Goal: Communication & Community: Answer question/provide support

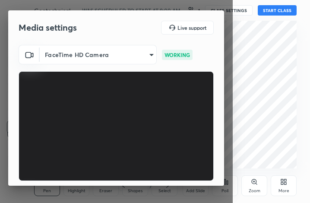
scroll to position [80, 0]
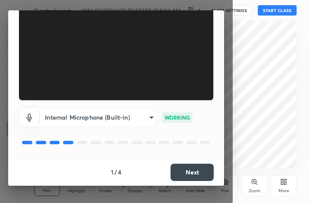
click at [197, 172] on button "Next" at bounding box center [192, 172] width 43 height 17
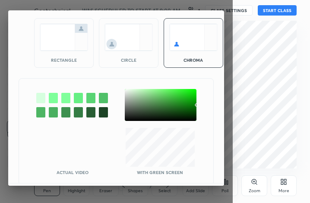
click at [63, 46] on img at bounding box center [64, 37] width 48 height 27
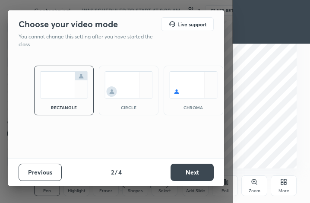
click at [205, 175] on button "Next" at bounding box center [192, 172] width 43 height 17
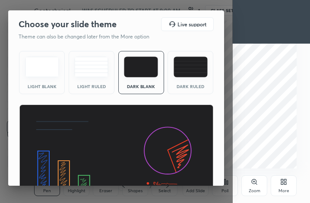
scroll to position [56, 0]
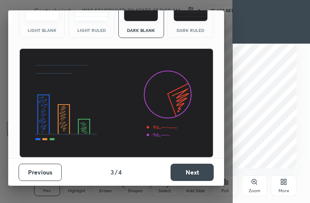
click at [190, 176] on button "Next" at bounding box center [192, 172] width 43 height 17
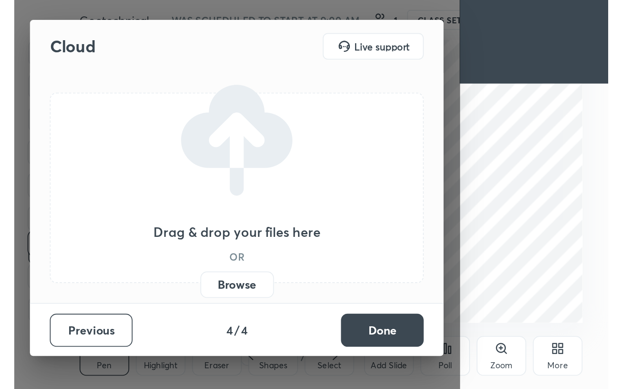
scroll to position [0, 0]
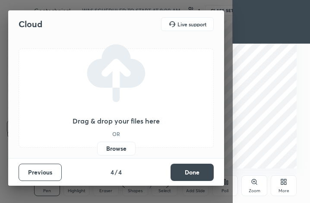
click at [187, 175] on button "Done" at bounding box center [192, 172] width 43 height 17
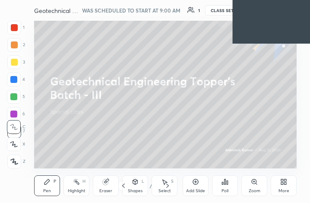
click at [286, 180] on icon at bounding box center [285, 180] width 2 height 2
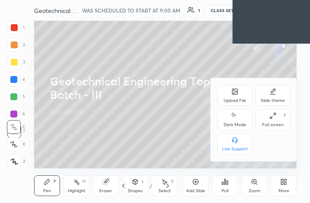
click at [277, 123] on div "Full screen" at bounding box center [273, 125] width 22 height 4
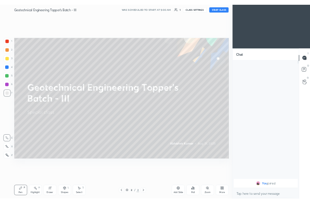
scroll to position [42854, 42756]
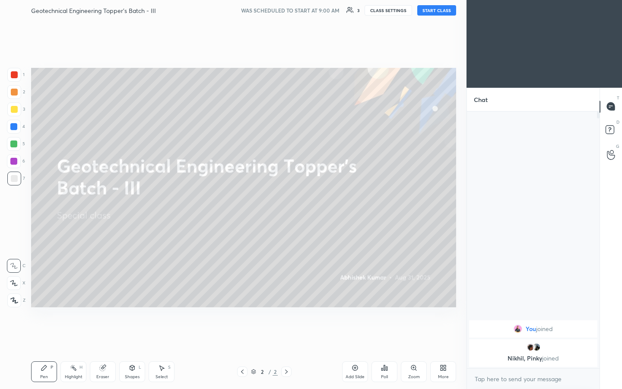
click at [310, 8] on button "START CLASS" at bounding box center [436, 10] width 39 height 10
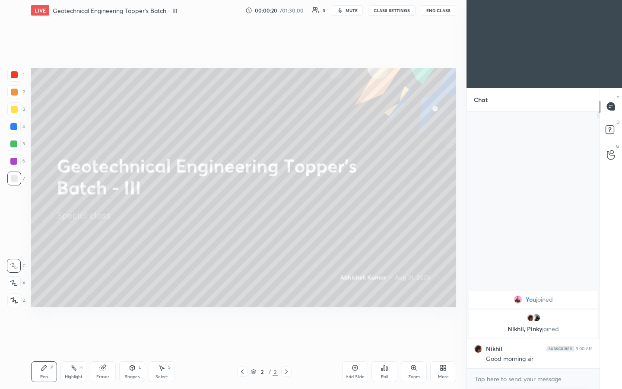
click at [310, 203] on icon at bounding box center [445, 369] width 2 height 2
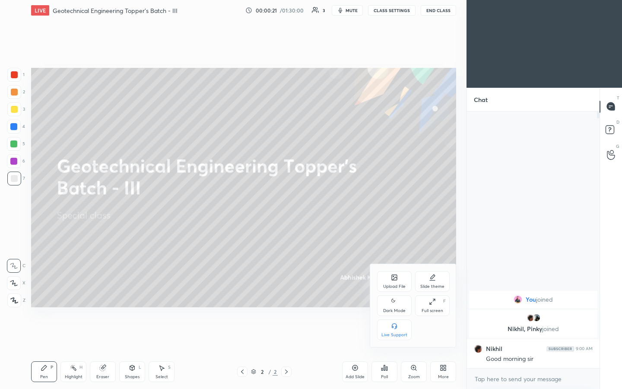
click at [310, 203] on icon at bounding box center [394, 277] width 7 height 7
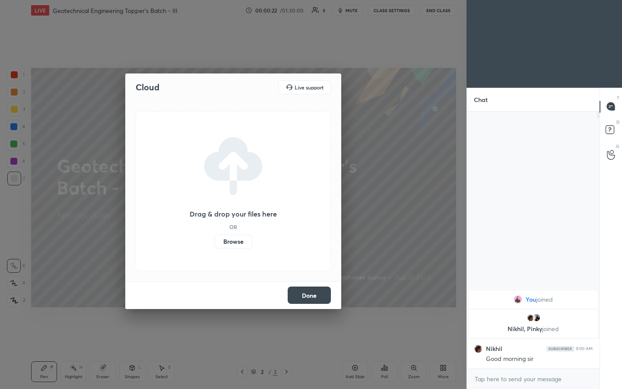
click at [225, 203] on label "Browse" at bounding box center [233, 242] width 38 height 14
click at [214, 203] on input "Browse" at bounding box center [214, 242] width 0 height 14
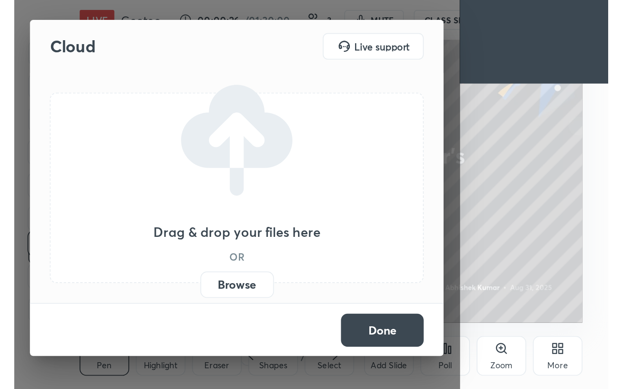
scroll to position [148, 276]
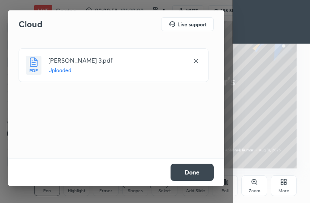
click at [201, 176] on button "Done" at bounding box center [192, 172] width 43 height 17
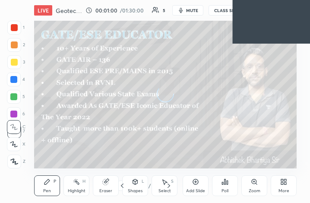
click at [285, 187] on div "More" at bounding box center [284, 185] width 26 height 21
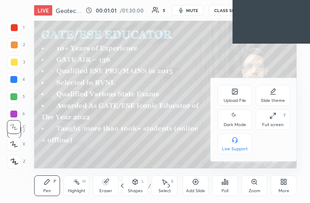
click at [276, 125] on div "Full screen" at bounding box center [273, 125] width 22 height 4
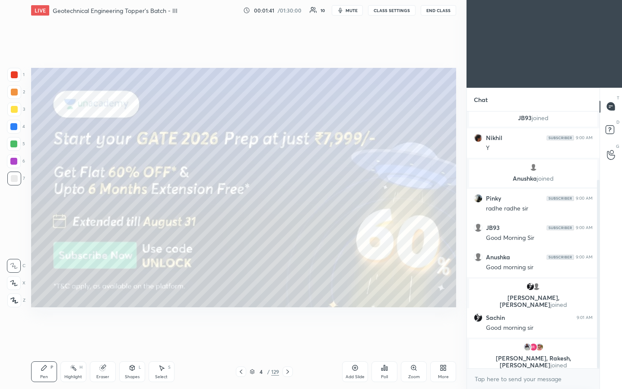
scroll to position [124, 0]
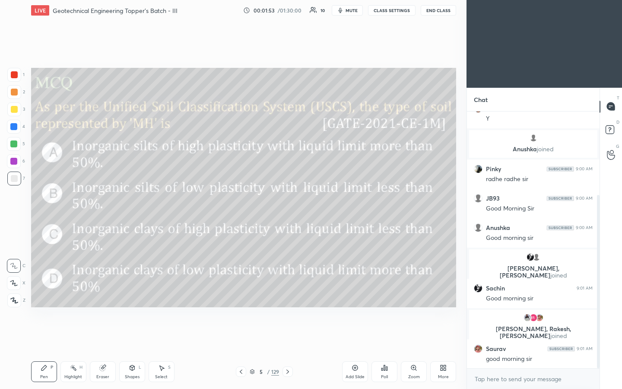
click at [310, 203] on icon at bounding box center [384, 367] width 7 height 7
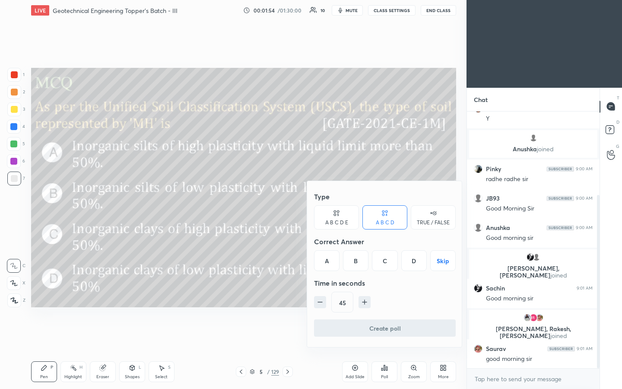
drag, startPoint x: 444, startPoint y: 260, endPoint x: 437, endPoint y: 265, distance: 8.3
click at [310, 203] on button "Skip" at bounding box center [442, 260] width 25 height 21
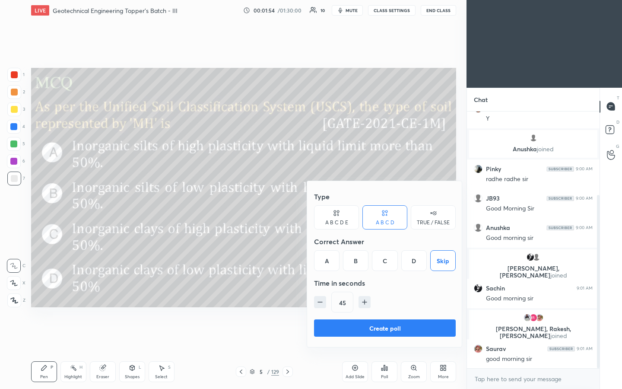
click at [310, 203] on icon "button" at bounding box center [364, 302] width 9 height 9
click at [310, 203] on icon "button" at bounding box center [364, 302] width 4 height 0
click at [310, 203] on icon "button" at bounding box center [320, 302] width 9 height 9
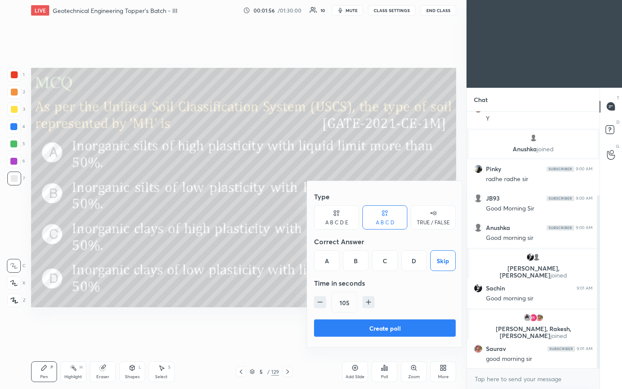
type input "90"
drag, startPoint x: 330, startPoint y: 325, endPoint x: 345, endPoint y: 312, distance: 20.6
click at [310, 203] on button "Create poll" at bounding box center [385, 327] width 142 height 17
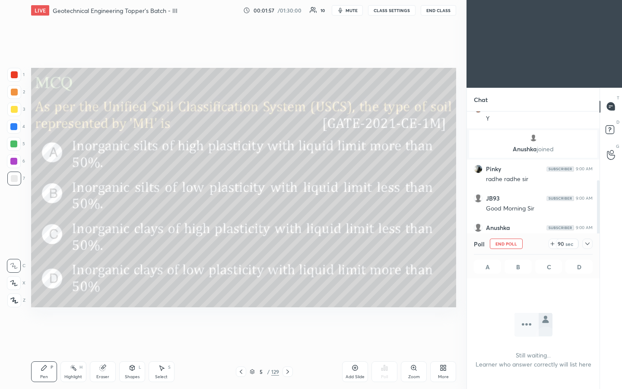
scroll to position [230, 130]
click at [310, 203] on icon at bounding box center [587, 243] width 7 height 7
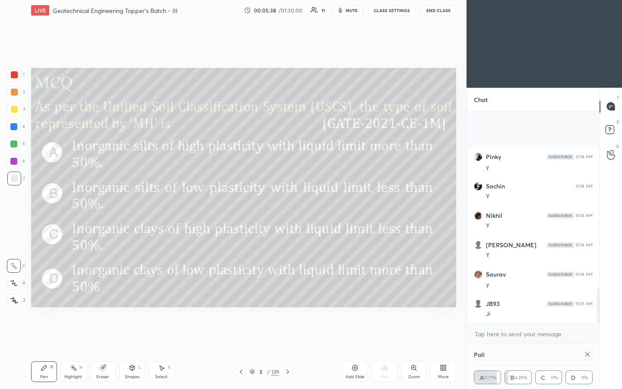
scroll to position [1021, 0]
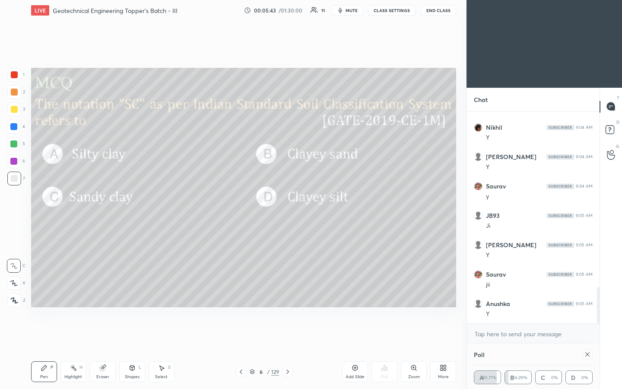
click at [310, 203] on icon at bounding box center [587, 354] width 4 height 4
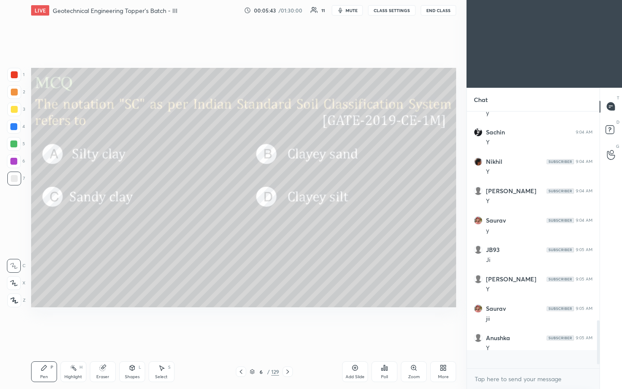
scroll to position [3, 3]
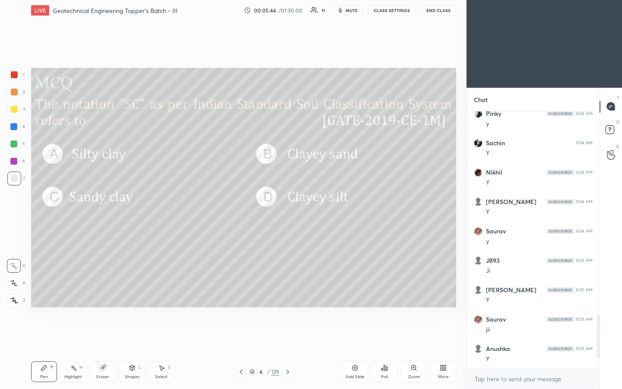
click at [310, 203] on div "Poll" at bounding box center [384, 371] width 26 height 21
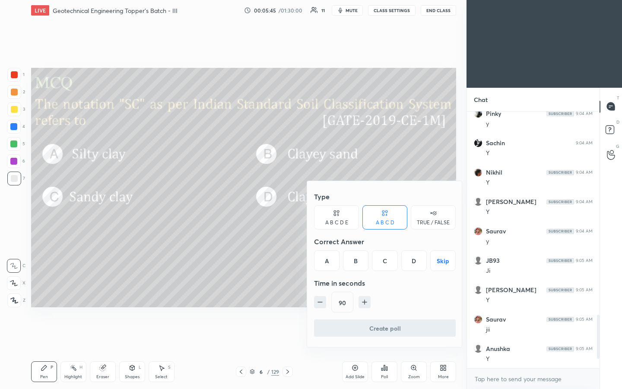
click at [310, 203] on button "Skip" at bounding box center [442, 260] width 25 height 21
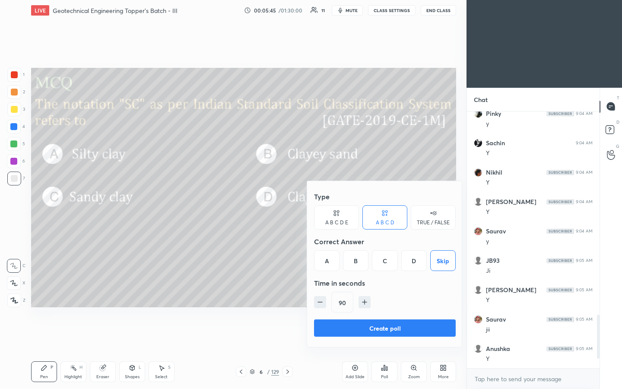
click at [310, 203] on button "Skip" at bounding box center [442, 260] width 25 height 21
click at [310, 203] on button "Create poll" at bounding box center [385, 327] width 142 height 17
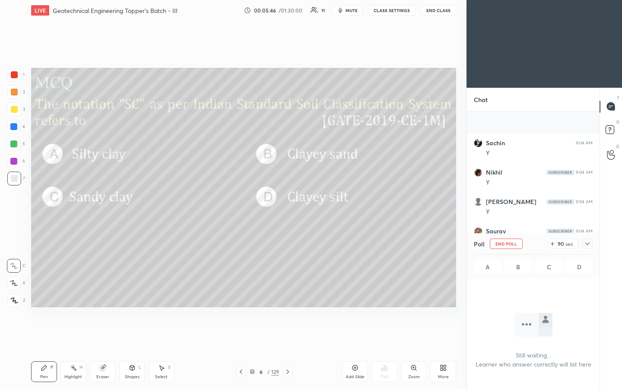
scroll to position [1051, 0]
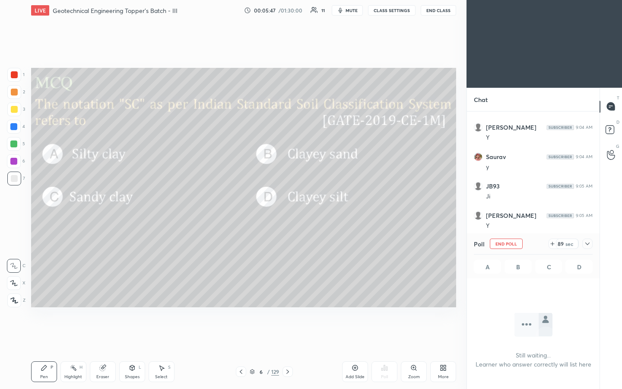
click at [310, 203] on icon at bounding box center [587, 243] width 7 height 7
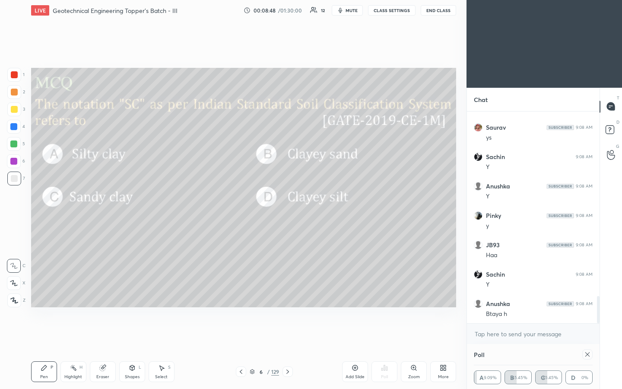
scroll to position [1464, 0]
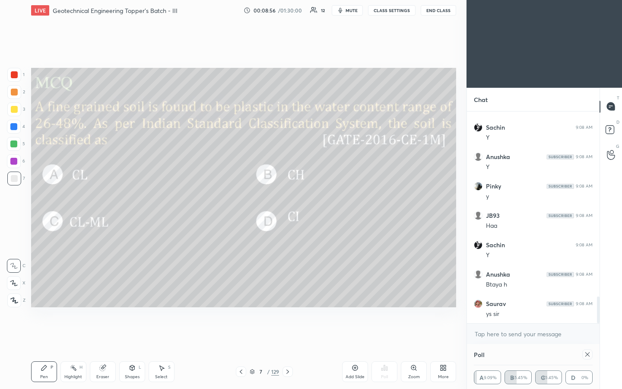
click at [310, 203] on icon at bounding box center [587, 354] width 7 height 7
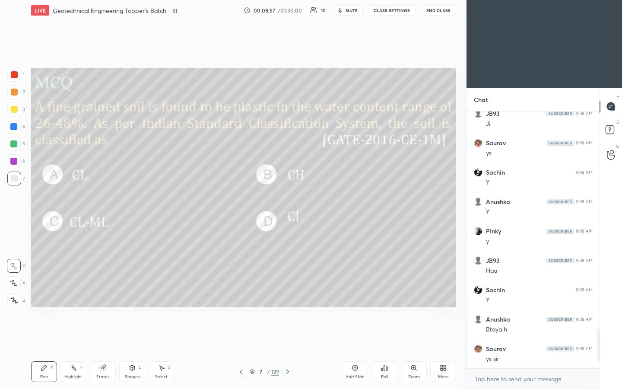
scroll to position [3, 3]
click at [310, 203] on div "Poll" at bounding box center [384, 371] width 26 height 21
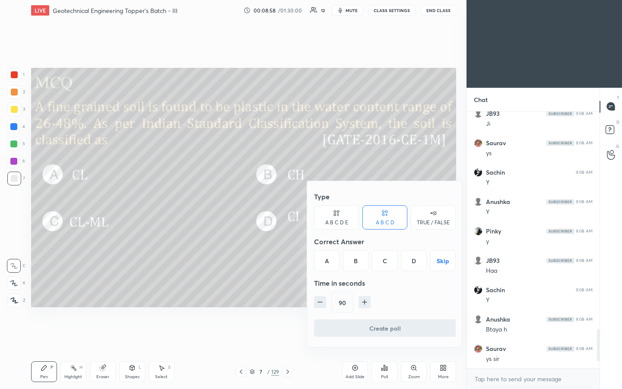
click at [310, 203] on button "Skip" at bounding box center [442, 260] width 25 height 21
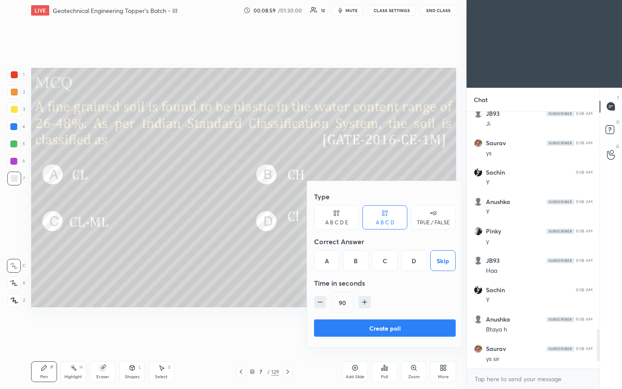
click at [310, 203] on button "Create poll" at bounding box center [385, 327] width 142 height 17
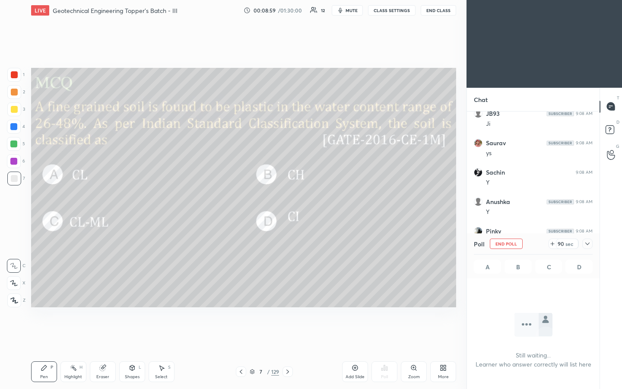
scroll to position [230, 130]
click at [310, 203] on icon at bounding box center [587, 243] width 7 height 7
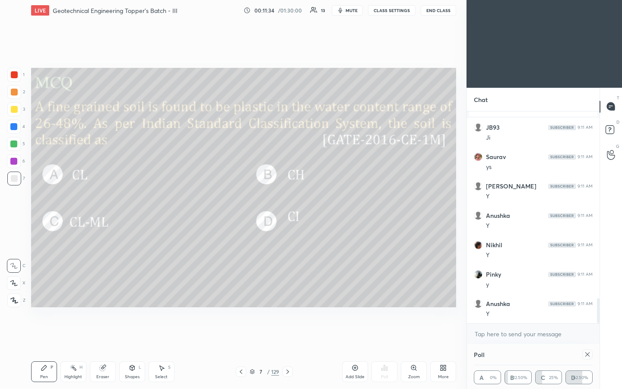
scroll to position [1590, 0]
click at [310, 203] on icon at bounding box center [587, 354] width 7 height 7
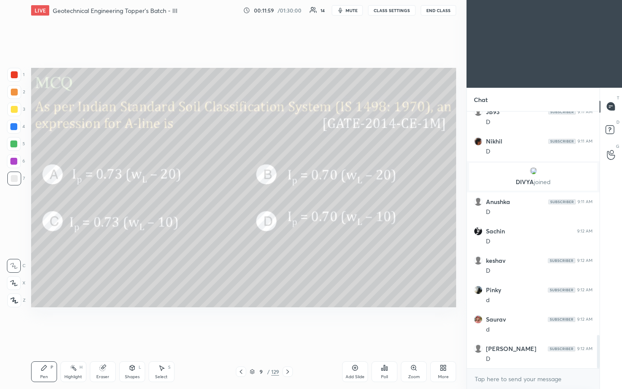
scroll to position [1733, 0]
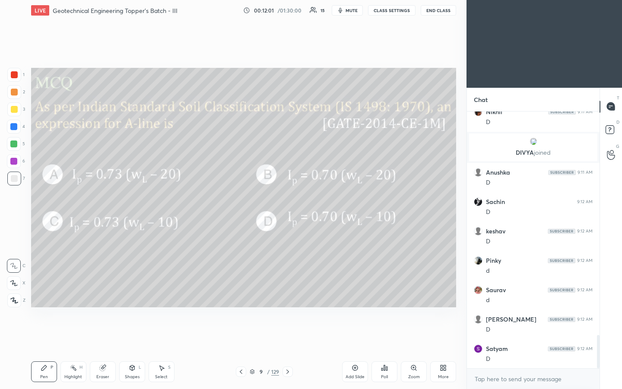
click at [310, 203] on div "Poll" at bounding box center [384, 371] width 26 height 21
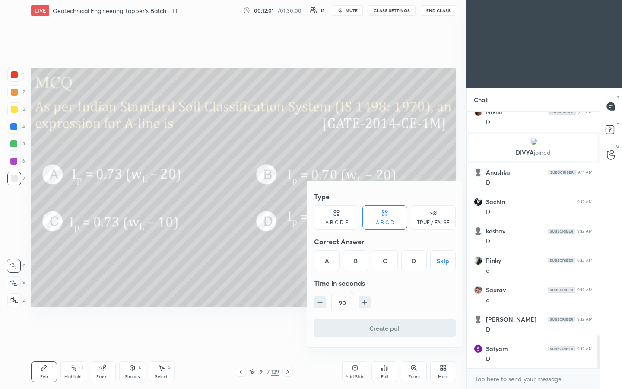
scroll to position [1764, 0]
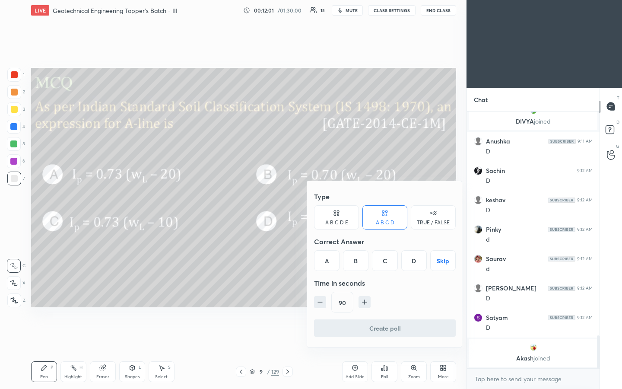
click at [310, 203] on button "Skip" at bounding box center [442, 260] width 25 height 21
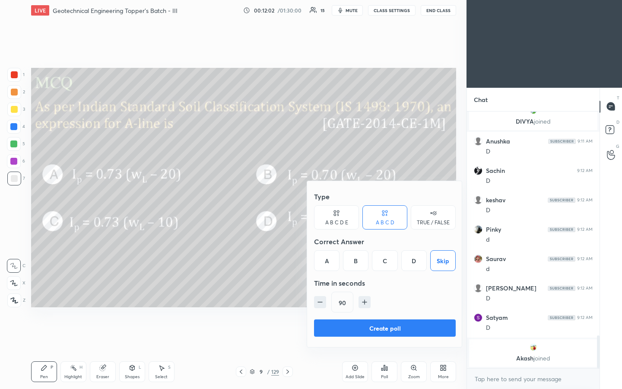
click at [310, 203] on button "Create poll" at bounding box center [385, 327] width 142 height 17
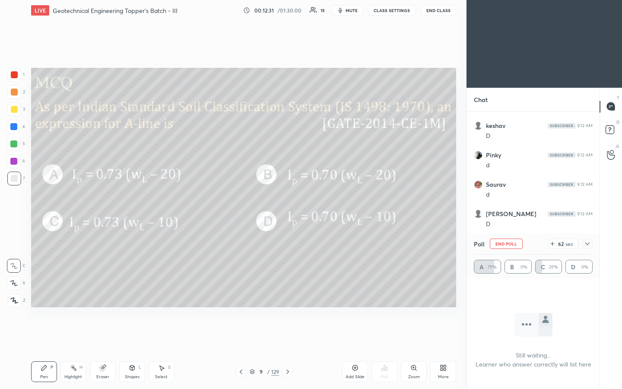
scroll to position [1791, 0]
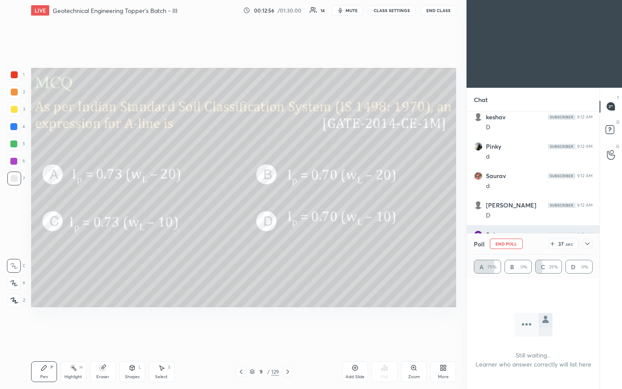
click at [310, 203] on icon at bounding box center [587, 243] width 7 height 7
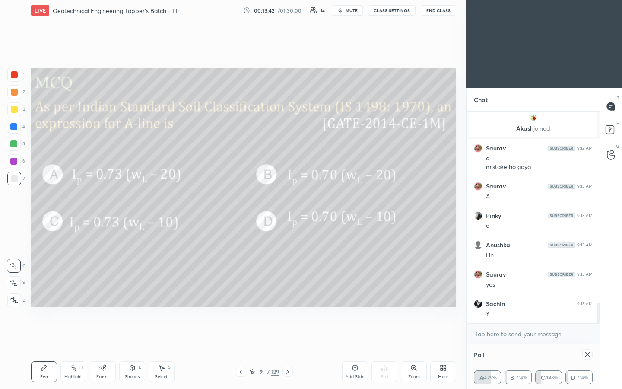
scroll to position [1967, 0]
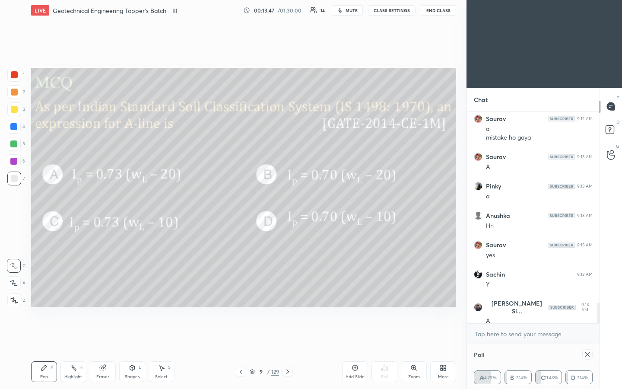
click at [310, 203] on icon at bounding box center [587, 354] width 7 height 7
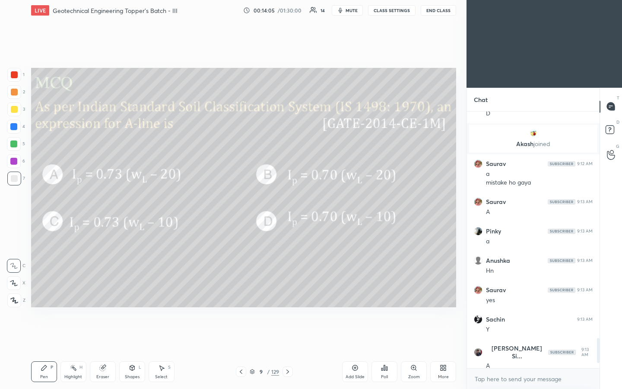
scroll to position [1952, 0]
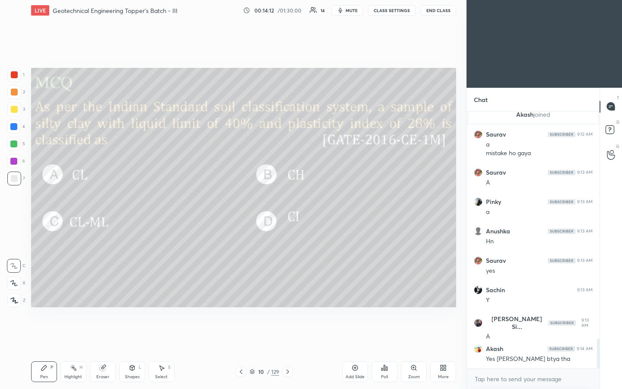
click at [310, 203] on icon at bounding box center [384, 367] width 7 height 7
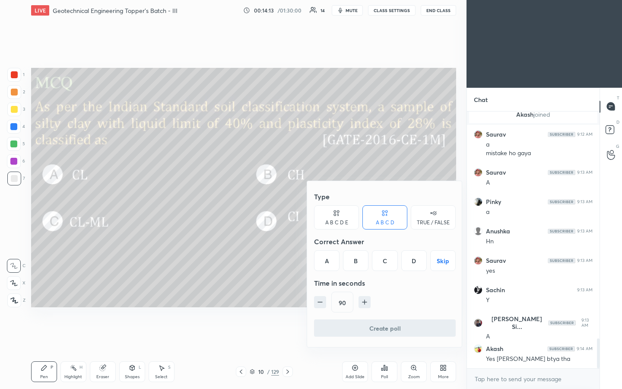
drag, startPoint x: 440, startPoint y: 260, endPoint x: 434, endPoint y: 271, distance: 12.4
click at [310, 203] on button "Skip" at bounding box center [442, 260] width 25 height 21
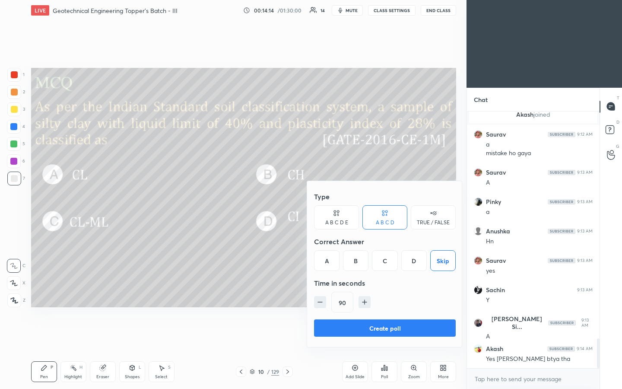
click at [310, 203] on button "Create poll" at bounding box center [385, 327] width 142 height 17
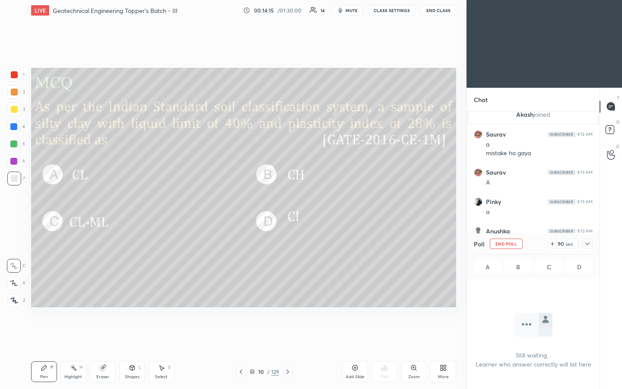
scroll to position [230, 130]
click at [310, 203] on div at bounding box center [587, 243] width 10 height 10
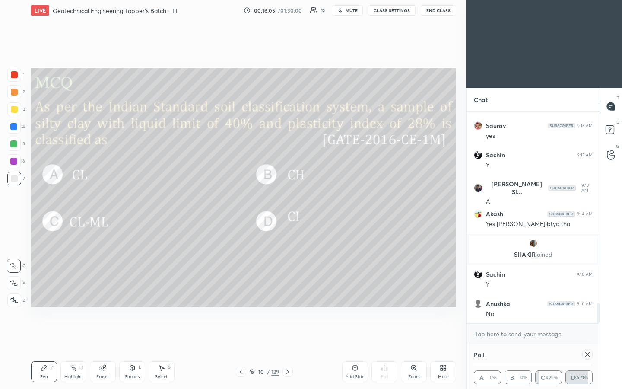
scroll to position [2046, 0]
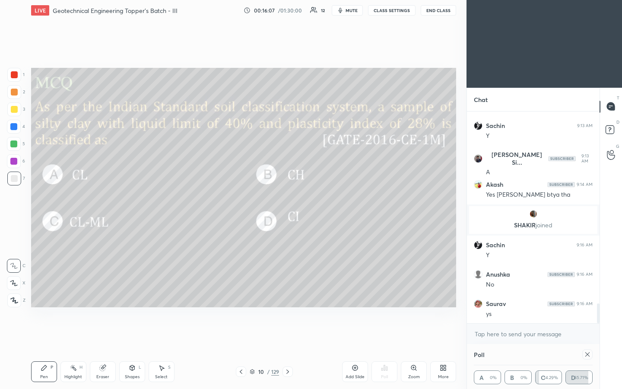
click at [310, 203] on icon at bounding box center [587, 354] width 7 height 7
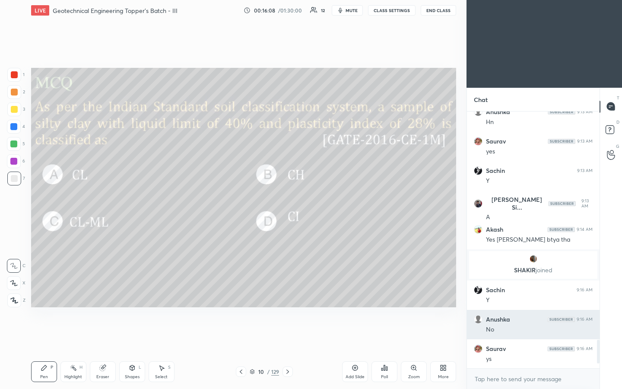
scroll to position [2001, 0]
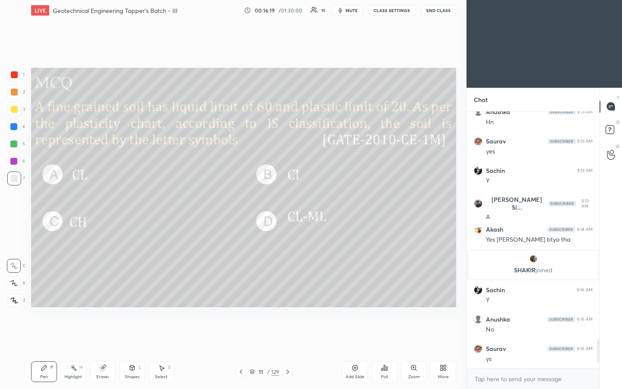
click at [310, 203] on icon at bounding box center [384, 367] width 7 height 7
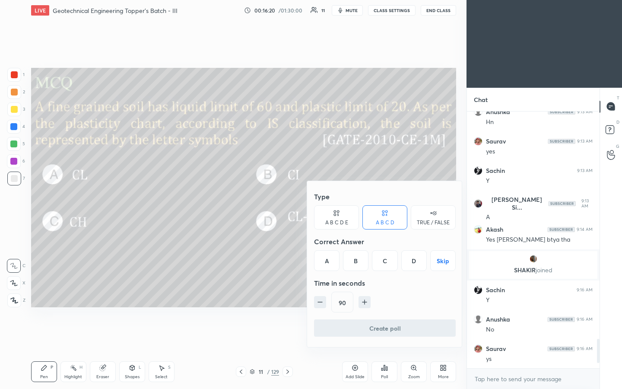
click at [310, 203] on button "Skip" at bounding box center [442, 260] width 25 height 21
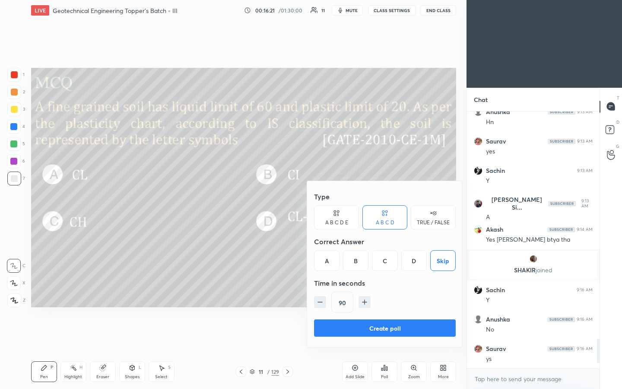
click at [310, 203] on button "Create poll" at bounding box center [385, 327] width 142 height 17
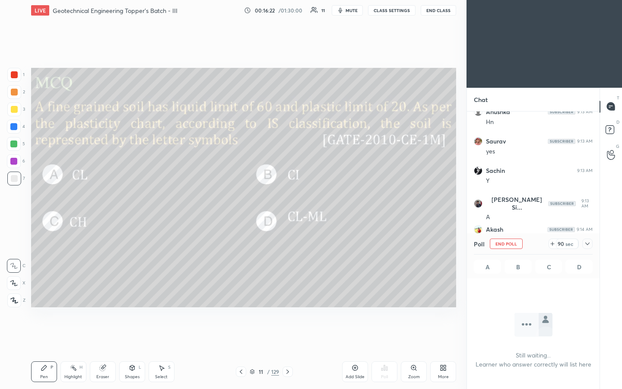
scroll to position [230, 130]
click at [310, 203] on icon at bounding box center [587, 243] width 7 height 7
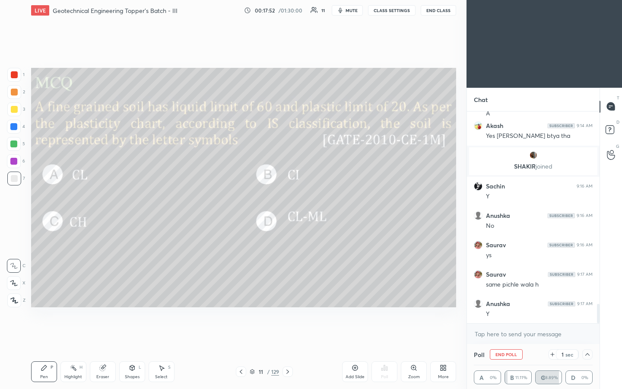
scroll to position [2136, 0]
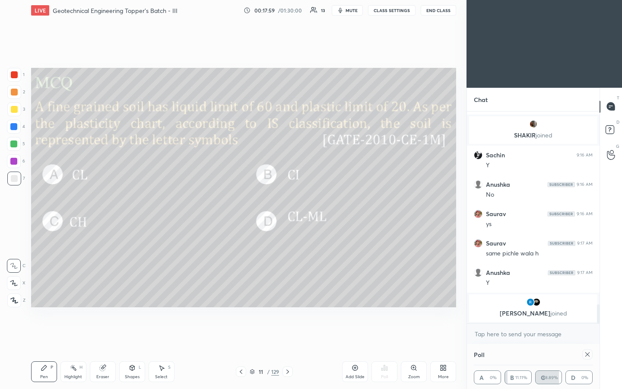
click at [310, 203] on icon at bounding box center [587, 354] width 7 height 7
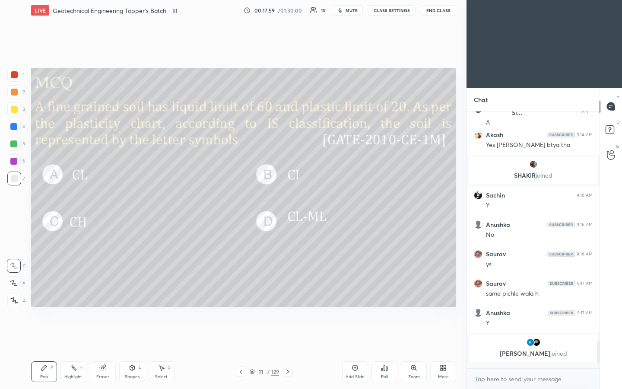
scroll to position [2091, 0]
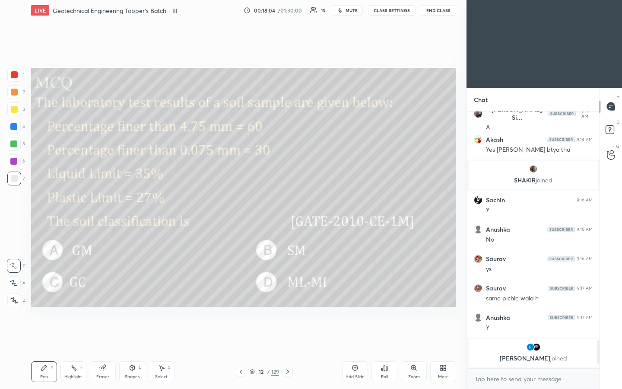
click at [310, 203] on div "Poll" at bounding box center [384, 371] width 26 height 21
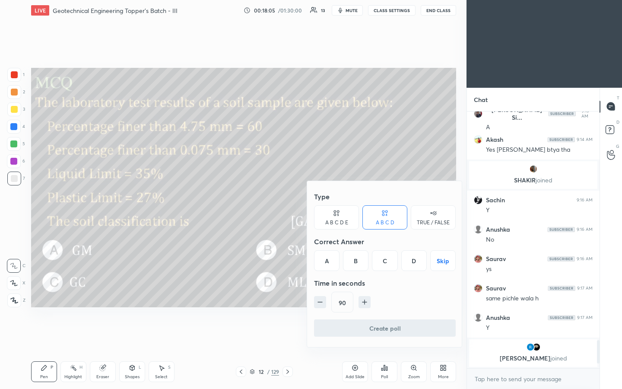
drag, startPoint x: 439, startPoint y: 260, endPoint x: 434, endPoint y: 269, distance: 11.4
click at [310, 203] on button "Skip" at bounding box center [442, 260] width 25 height 21
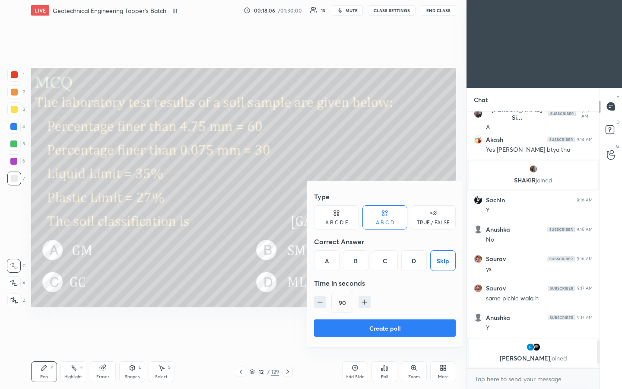
click at [310, 203] on button "Create poll" at bounding box center [385, 327] width 142 height 17
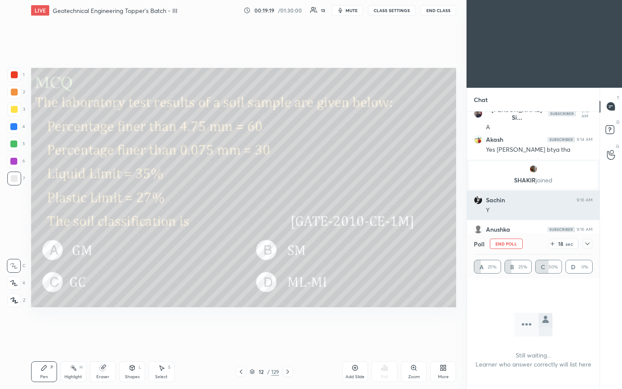
scroll to position [2136, 0]
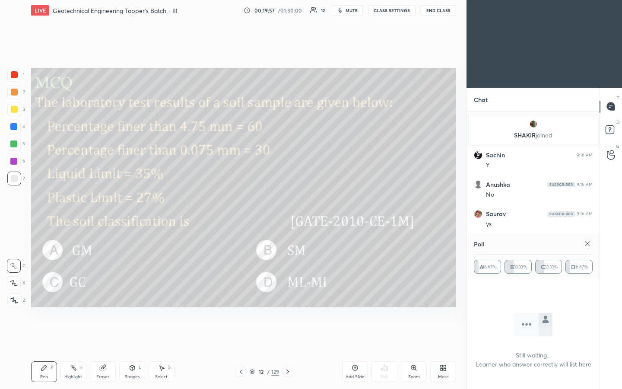
drag, startPoint x: 137, startPoint y: 373, endPoint x: 136, endPoint y: 362, distance: 11.3
click at [137, 203] on div "Shapes L" at bounding box center [132, 371] width 26 height 21
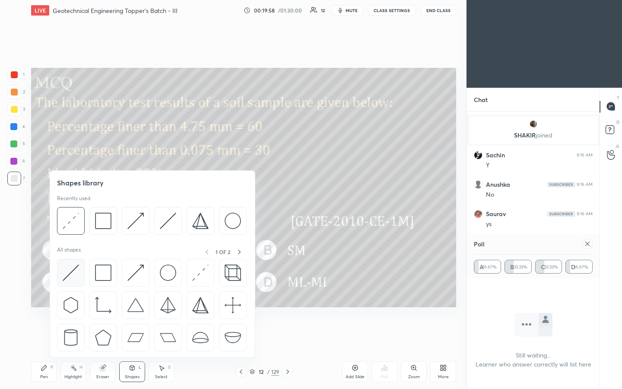
click at [70, 203] on img at bounding box center [71, 272] width 16 height 16
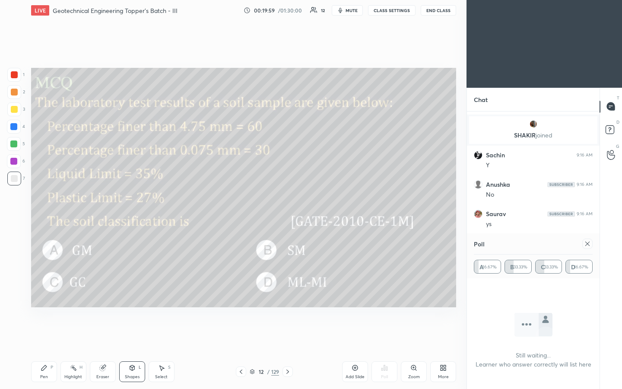
drag, startPoint x: 357, startPoint y: 368, endPoint x: 355, endPoint y: 362, distance: 6.2
click at [310, 203] on icon at bounding box center [355, 367] width 7 height 7
drag, startPoint x: 105, startPoint y: 372, endPoint x: 127, endPoint y: 367, distance: 23.0
click at [105, 203] on div "Eraser" at bounding box center [103, 371] width 26 height 21
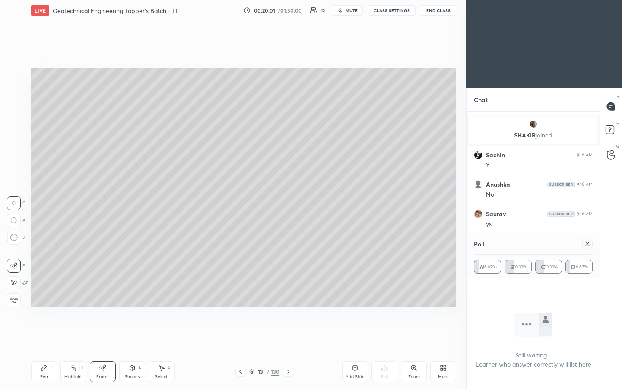
click at [139, 203] on div "L" at bounding box center [140, 367] width 3 height 4
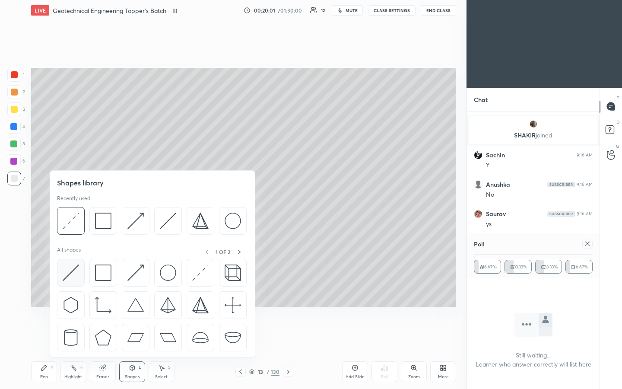
click at [72, 203] on img at bounding box center [71, 272] width 16 height 16
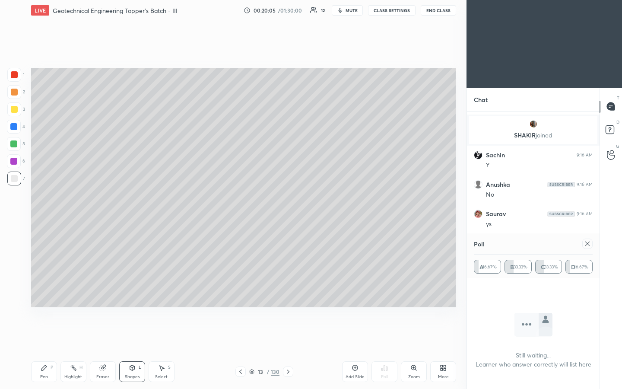
click at [44, 203] on icon at bounding box center [43, 367] width 5 height 5
click at [310, 203] on icon at bounding box center [587, 243] width 7 height 7
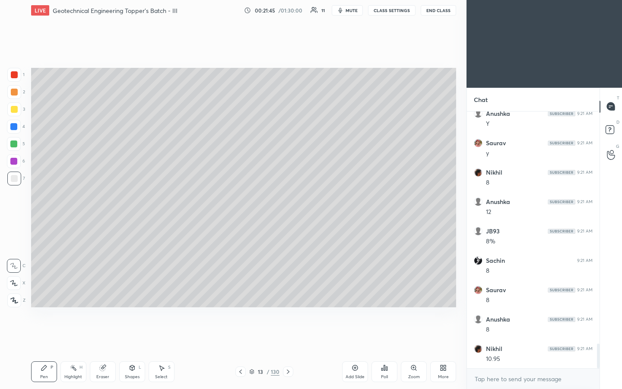
scroll to position [2471, 0]
click at [134, 203] on icon at bounding box center [132, 367] width 7 height 7
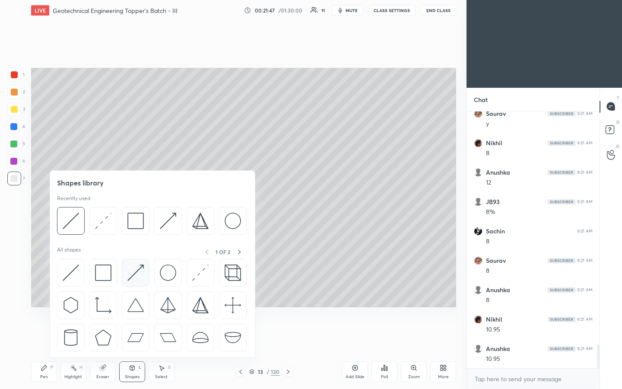
click at [132, 203] on img at bounding box center [135, 272] width 16 height 16
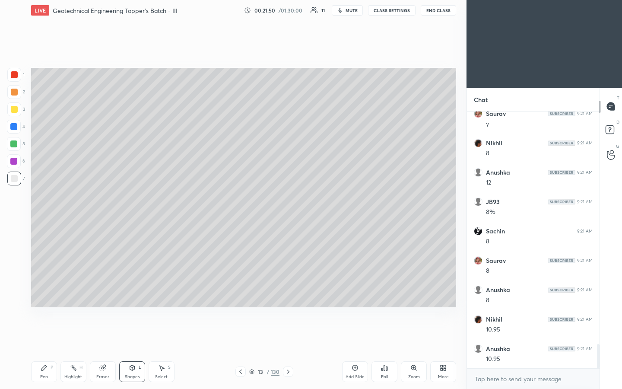
scroll to position [2500, 0]
click at [133, 203] on div "Shapes L" at bounding box center [132, 371] width 26 height 21
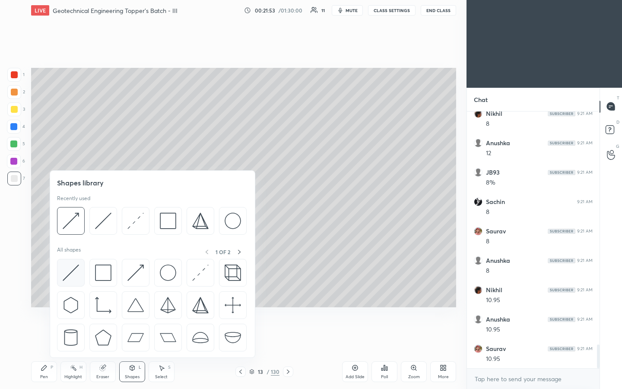
click at [67, 203] on img at bounding box center [71, 272] width 16 height 16
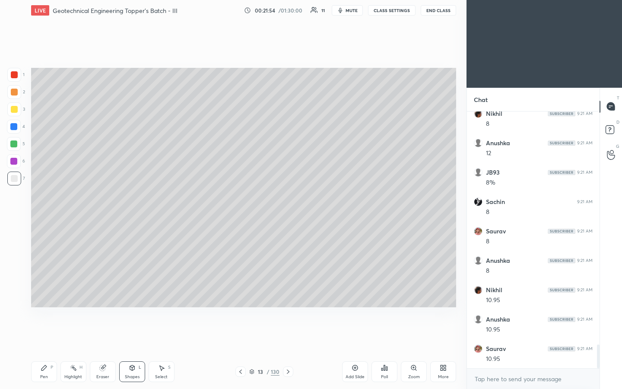
click at [15, 113] on div at bounding box center [14, 109] width 14 height 14
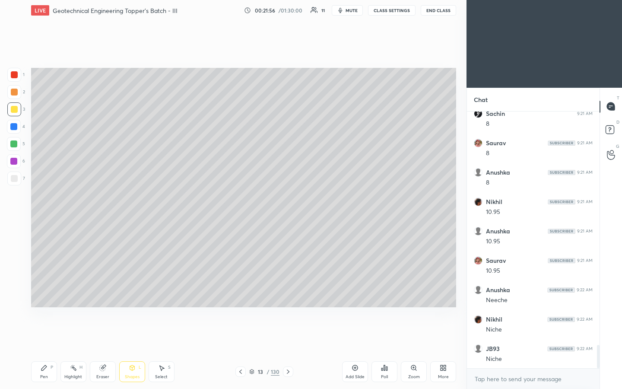
scroll to position [2619, 0]
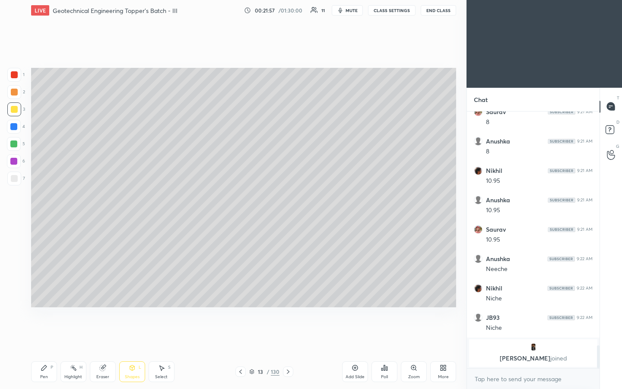
drag, startPoint x: 40, startPoint y: 378, endPoint x: 49, endPoint y: 363, distance: 17.6
click at [40, 203] on div "Pen" at bounding box center [44, 376] width 8 height 4
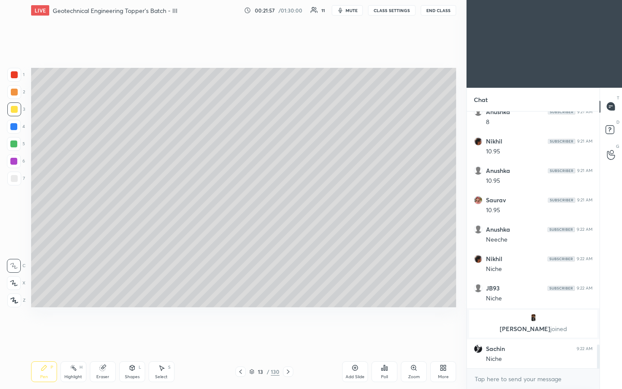
click at [138, 203] on div "Shapes L" at bounding box center [132, 371] width 26 height 21
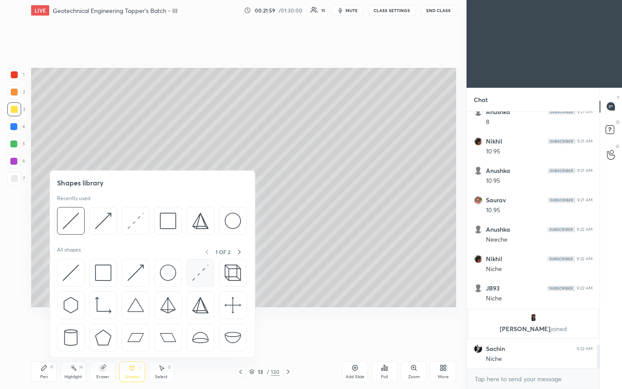
click at [193, 203] on div at bounding box center [201, 273] width 28 height 28
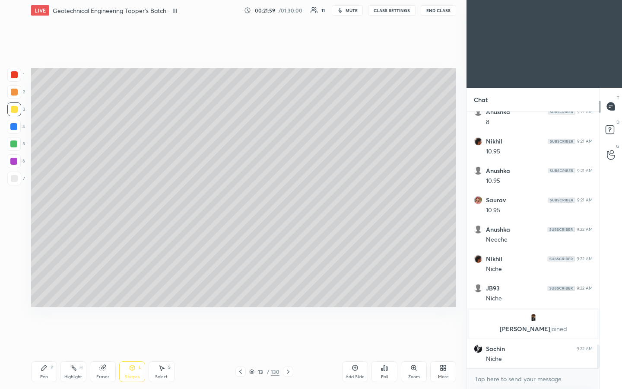
scroll to position [2534, 0]
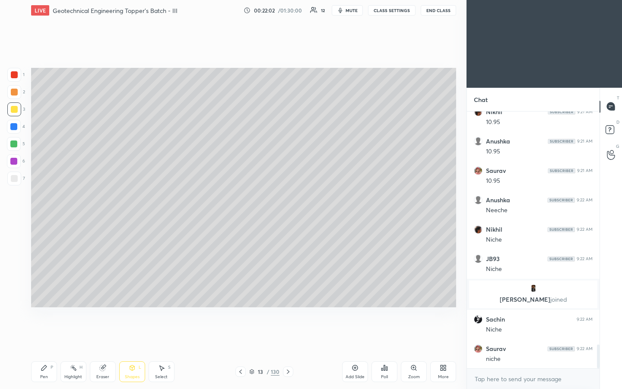
drag, startPoint x: 56, startPoint y: 370, endPoint x: 61, endPoint y: 355, distance: 15.4
click at [56, 203] on div "Pen P" at bounding box center [44, 371] width 26 height 21
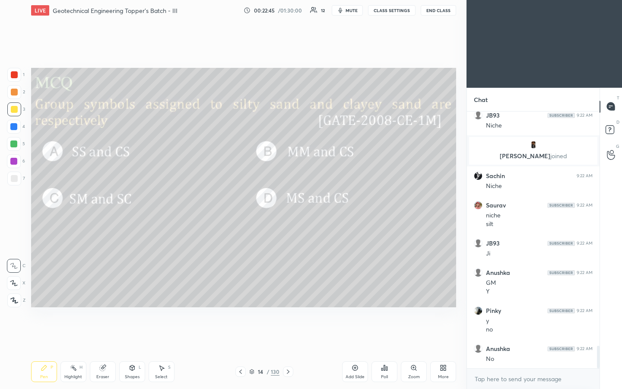
scroll to position [2707, 0]
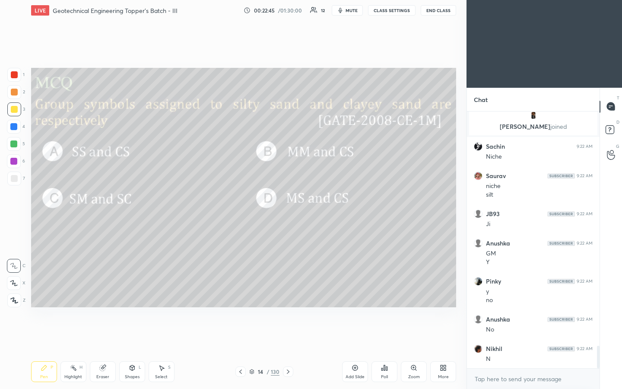
click at [310, 203] on div "Poll" at bounding box center [384, 371] width 26 height 21
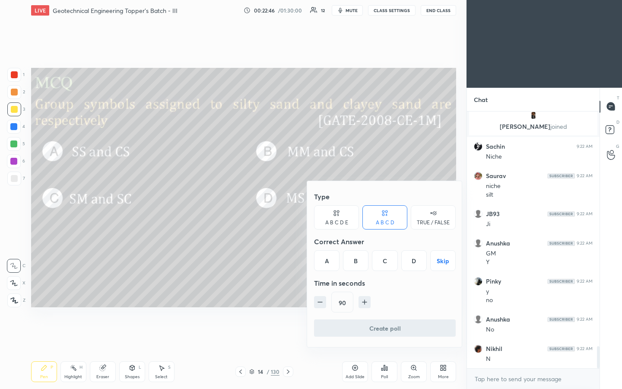
scroll to position [2736, 0]
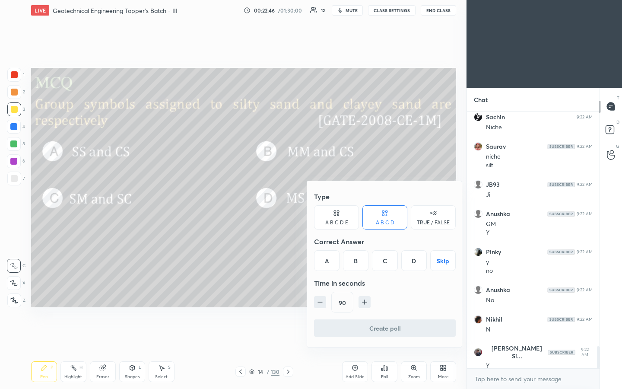
click at [310, 203] on button "Skip" at bounding box center [442, 260] width 25 height 21
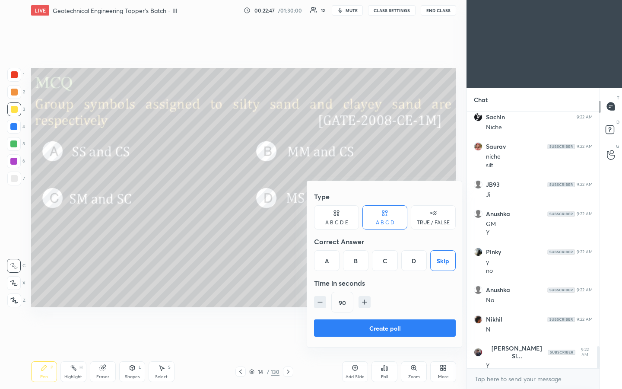
click at [310, 203] on button "Create poll" at bounding box center [385, 327] width 142 height 17
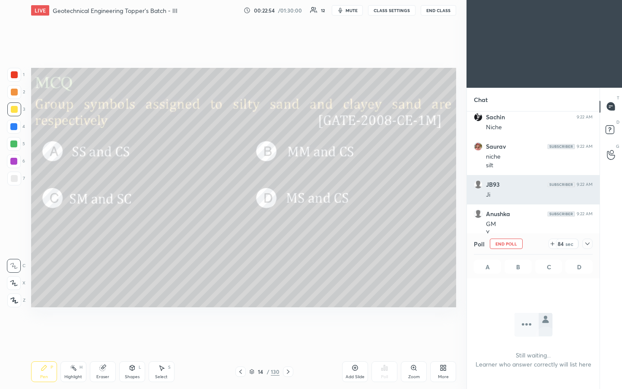
scroll to position [2826, 0]
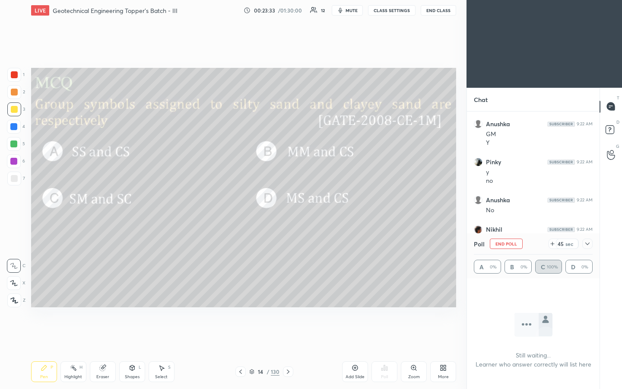
click at [310, 203] on div "Poll End Poll 45 sec" at bounding box center [533, 243] width 119 height 21
click at [310, 203] on icon at bounding box center [587, 243] width 4 height 3
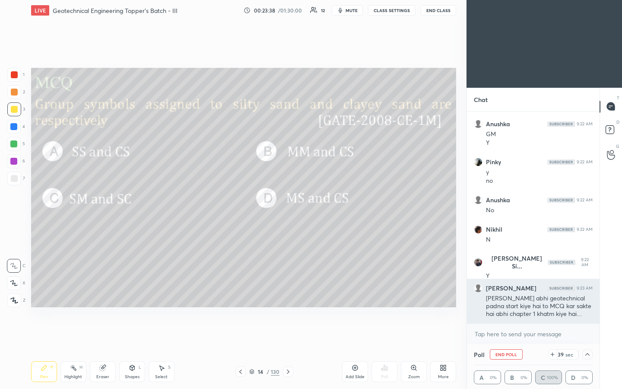
scroll to position [2855, 0]
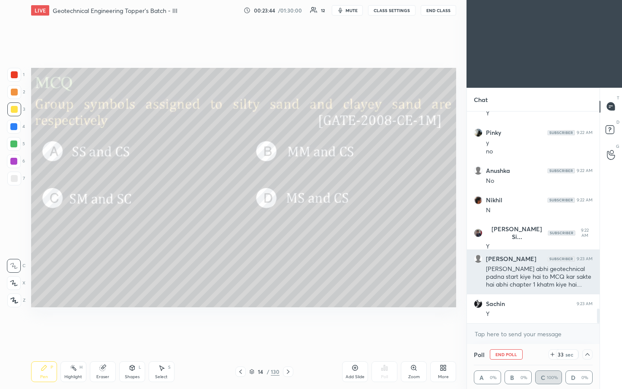
click at [310, 203] on div "[PERSON_NAME] abhi geotechnical padna start kiye hai to MCQ kar sakte hai abhi …" at bounding box center [539, 277] width 107 height 24
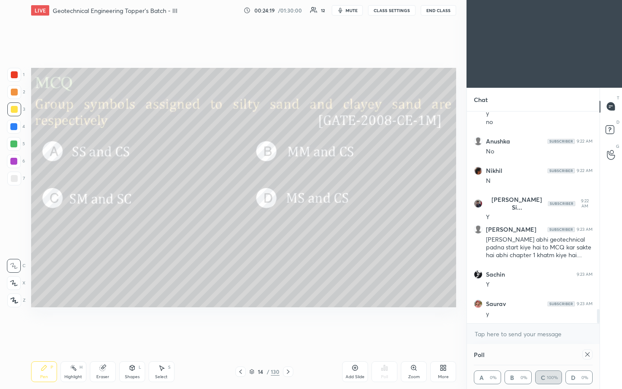
scroll to position [2914, 0]
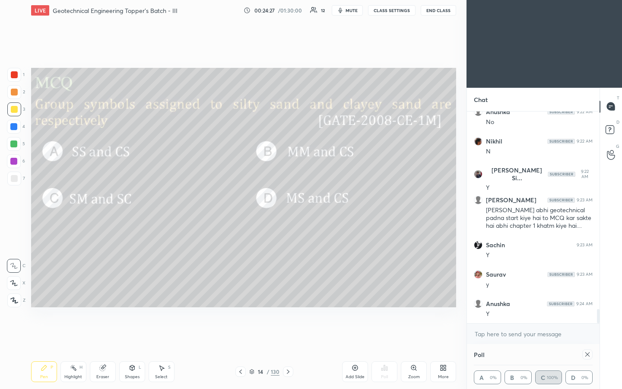
drag, startPoint x: 589, startPoint y: 355, endPoint x: 590, endPoint y: 350, distance: 4.8
click at [310, 203] on icon at bounding box center [587, 354] width 7 height 7
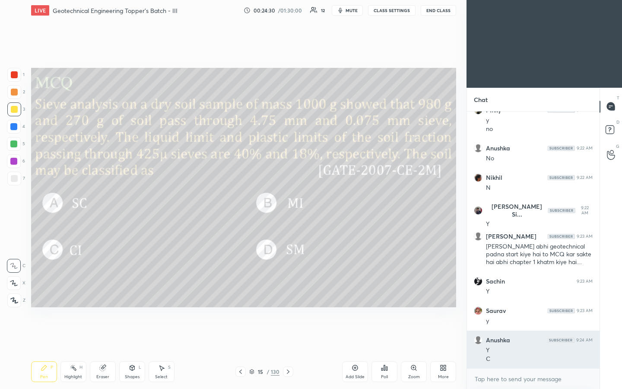
scroll to position [2907, 0]
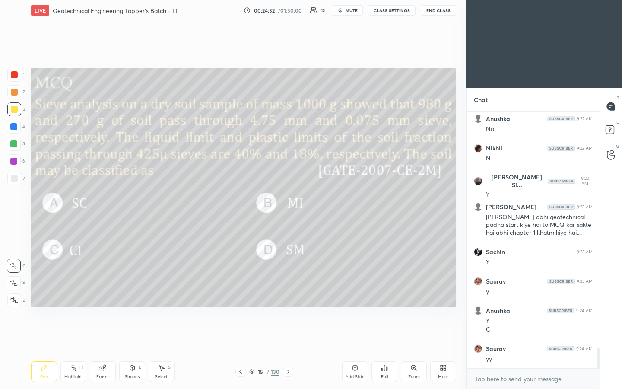
click at [310, 203] on icon at bounding box center [384, 367] width 7 height 7
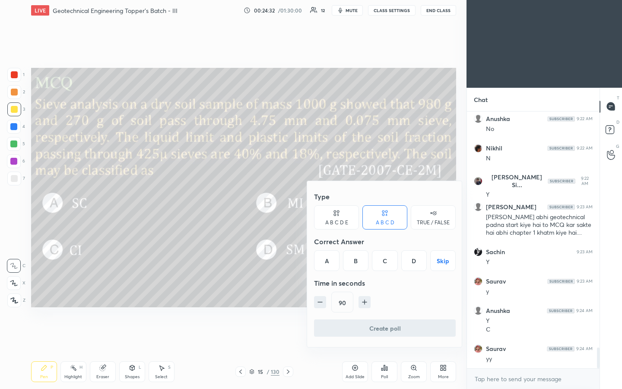
click at [310, 203] on button "Skip" at bounding box center [442, 260] width 25 height 21
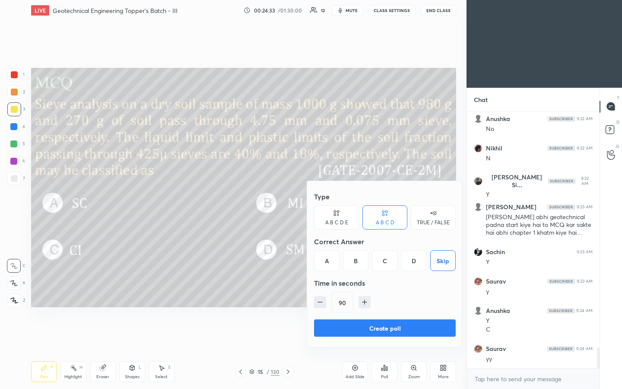
click at [310, 203] on button "Create poll" at bounding box center [385, 327] width 142 height 17
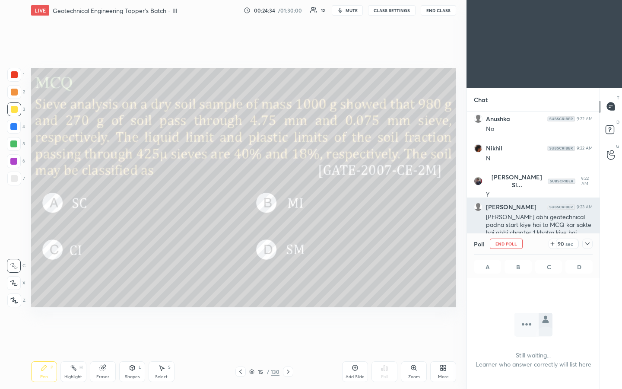
scroll to position [230, 130]
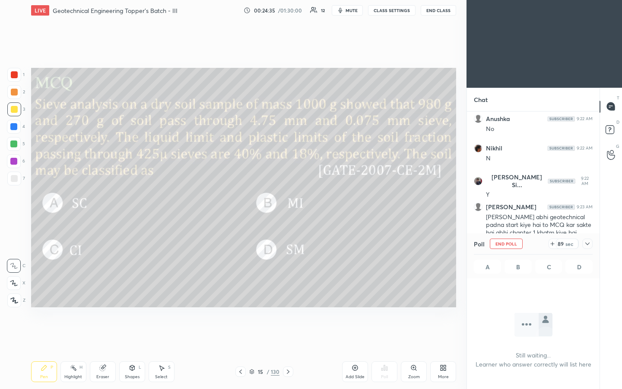
click at [310, 203] on icon at bounding box center [587, 243] width 7 height 7
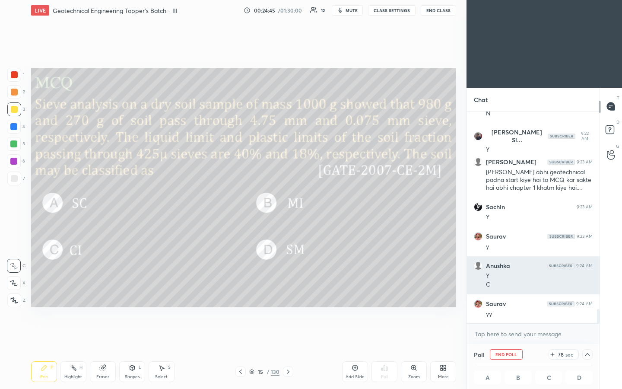
scroll to position [2983, 0]
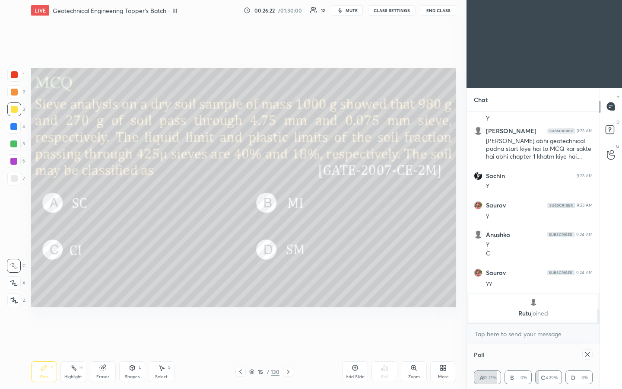
click at [133, 203] on div "Shapes" at bounding box center [132, 376] width 15 height 4
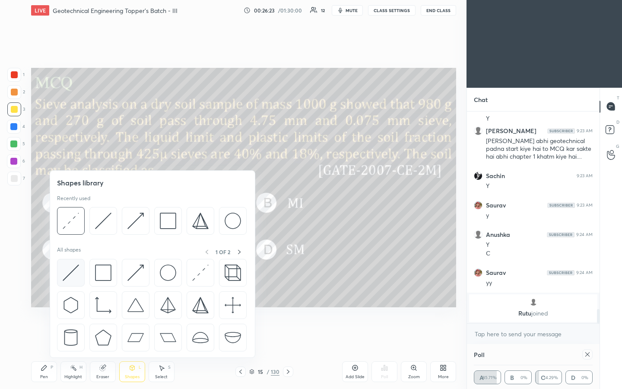
click at [77, 203] on img at bounding box center [71, 272] width 16 height 16
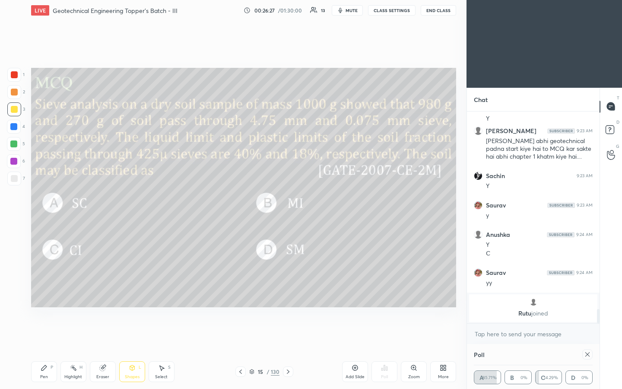
drag, startPoint x: 45, startPoint y: 366, endPoint x: 106, endPoint y: 311, distance: 82.0
click at [46, 203] on icon at bounding box center [44, 367] width 7 height 7
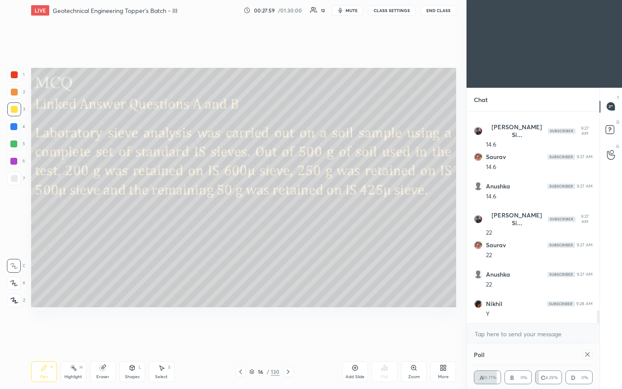
scroll to position [3252, 0]
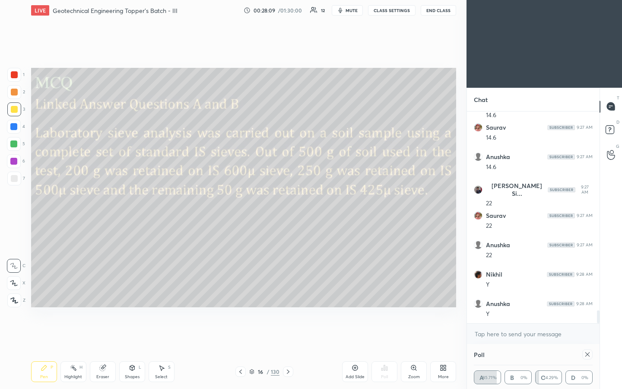
drag, startPoint x: 585, startPoint y: 353, endPoint x: 581, endPoint y: 351, distance: 4.7
click at [310, 203] on icon at bounding box center [587, 354] width 7 height 7
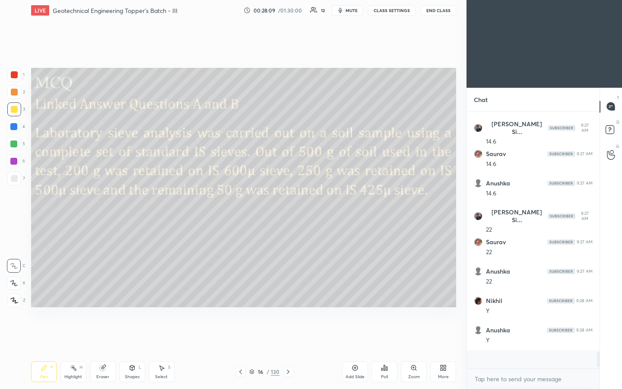
scroll to position [3, 3]
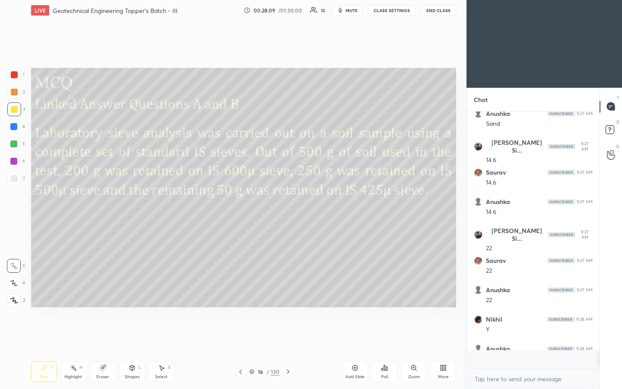
click at [310, 203] on icon at bounding box center [384, 367] width 7 height 7
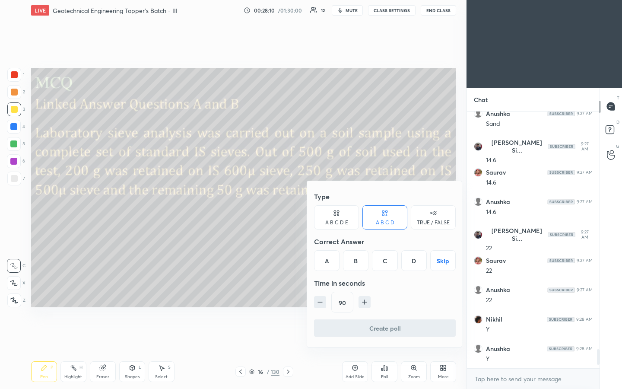
scroll to position [0, 0]
click at [310, 203] on button "Skip" at bounding box center [442, 260] width 25 height 21
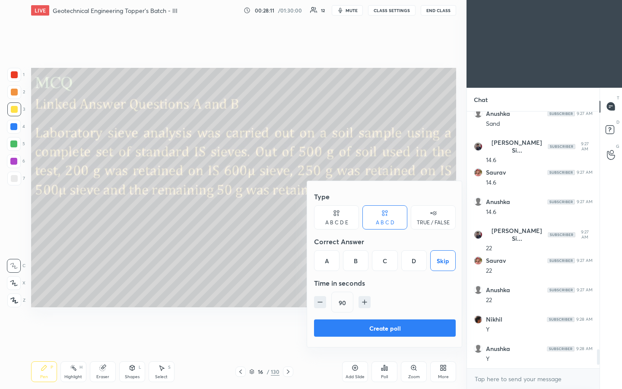
click at [310, 203] on icon "button" at bounding box center [364, 302] width 9 height 9
click at [310, 203] on button "button" at bounding box center [368, 302] width 12 height 12
drag, startPoint x: 365, startPoint y: 302, endPoint x: 366, endPoint y: 306, distance: 4.4
click at [310, 203] on icon "button" at bounding box center [368, 302] width 9 height 9
type input "135"
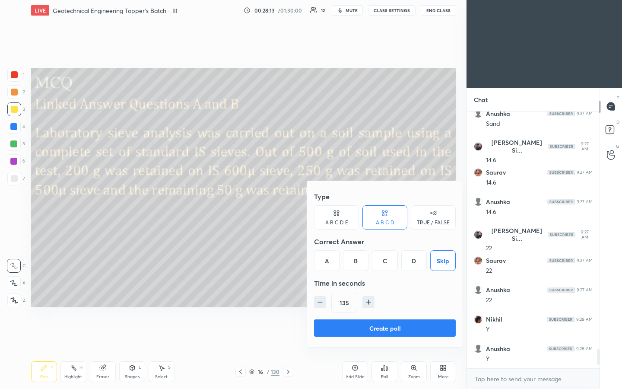
click at [310, 203] on button "Create poll" at bounding box center [385, 327] width 142 height 17
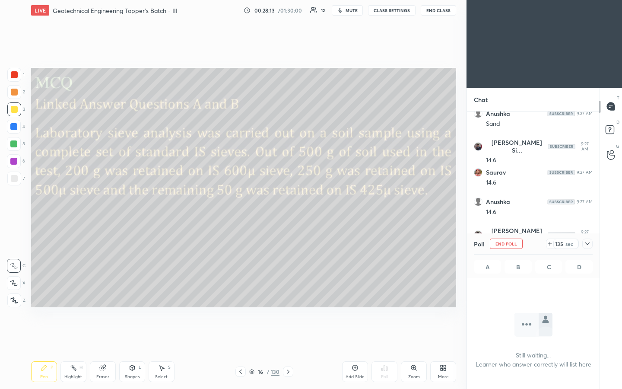
scroll to position [230, 130]
drag, startPoint x: 585, startPoint y: 245, endPoint x: 581, endPoint y: 245, distance: 4.3
click at [310, 203] on icon at bounding box center [587, 243] width 7 height 7
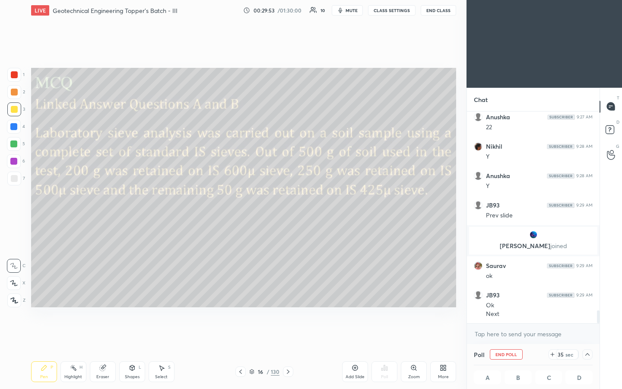
scroll to position [3244, 0]
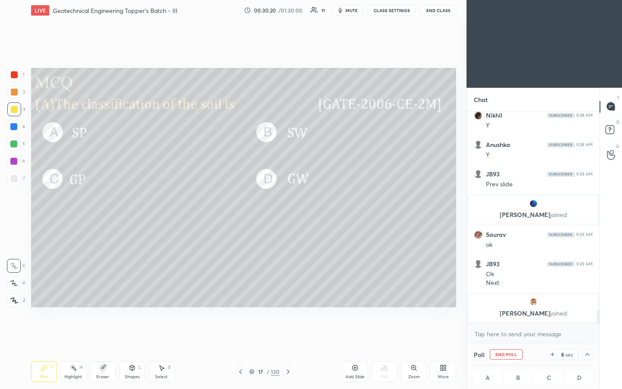
click at [310, 203] on icon at bounding box center [552, 354] width 3 height 0
click at [310, 203] on icon at bounding box center [552, 354] width 7 height 7
click at [310, 203] on div "Setting up your live class Poll for secs No correct answer Start poll" at bounding box center [244, 187] width 432 height 333
click at [127, 203] on div "Shapes L" at bounding box center [132, 371] width 26 height 21
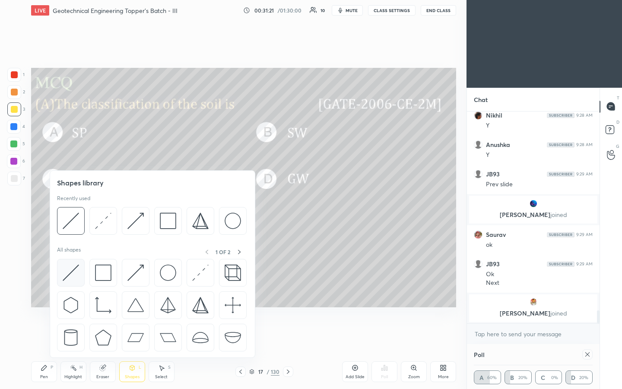
click at [82, 203] on div at bounding box center [71, 273] width 28 height 28
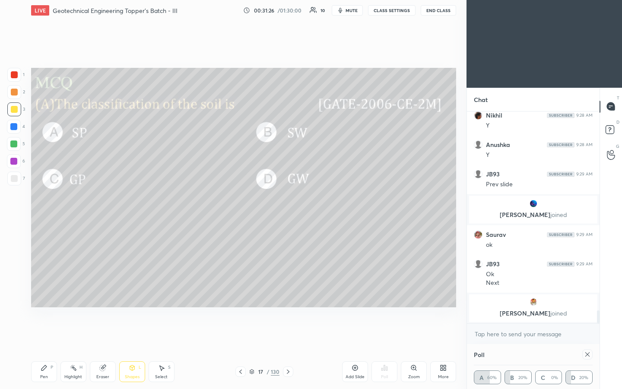
drag, startPoint x: 40, startPoint y: 366, endPoint x: 60, endPoint y: 337, distance: 34.5
click at [41, 203] on icon at bounding box center [44, 367] width 7 height 7
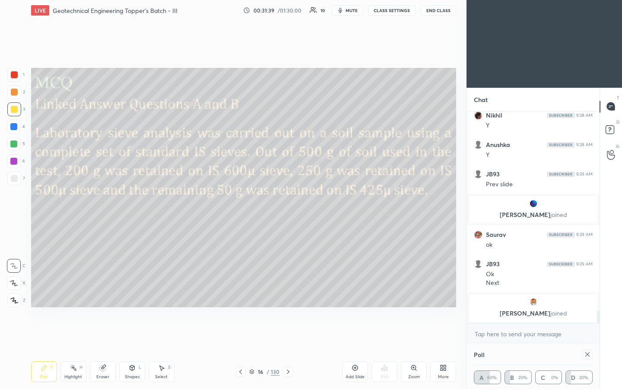
scroll to position [3239, 0]
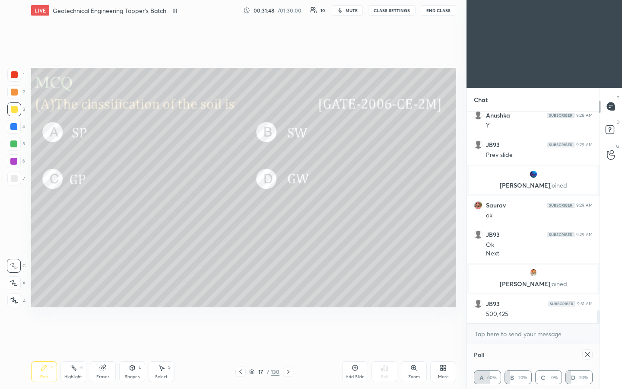
click at [133, 203] on div "Shapes L" at bounding box center [132, 371] width 26 height 21
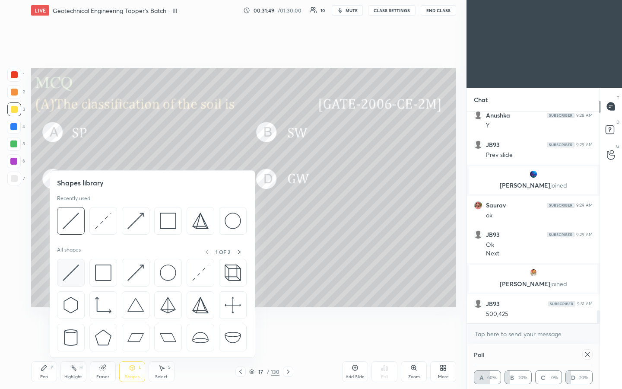
click at [79, 203] on img at bounding box center [71, 272] width 16 height 16
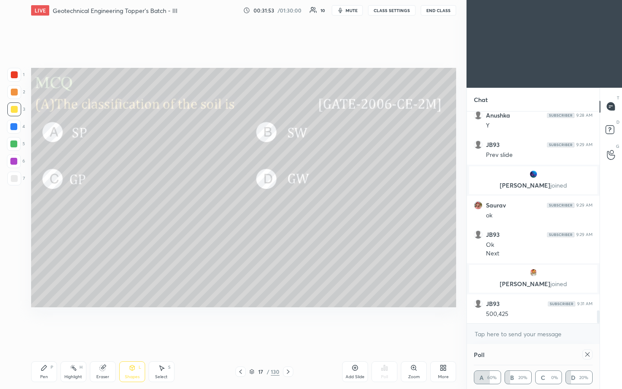
click at [55, 203] on div "Pen P Highlight H Eraser Shapes L Select S" at bounding box center [108, 371] width 155 height 21
drag, startPoint x: 54, startPoint y: 367, endPoint x: 90, endPoint y: 348, distance: 41.0
click at [55, 203] on div "Pen P" at bounding box center [44, 371] width 26 height 21
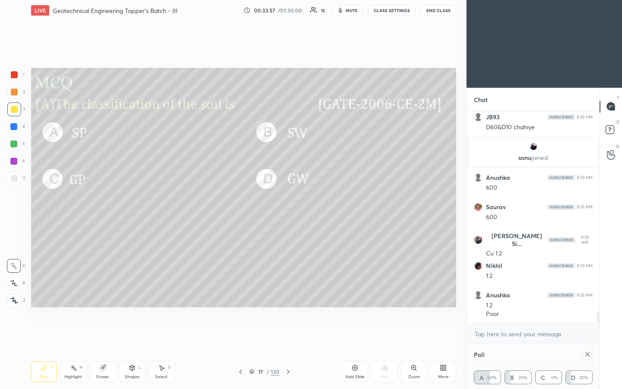
scroll to position [3740, 0]
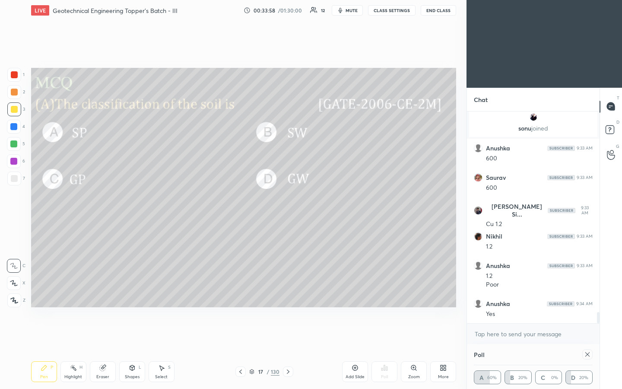
click at [310, 203] on icon at bounding box center [587, 354] width 7 height 7
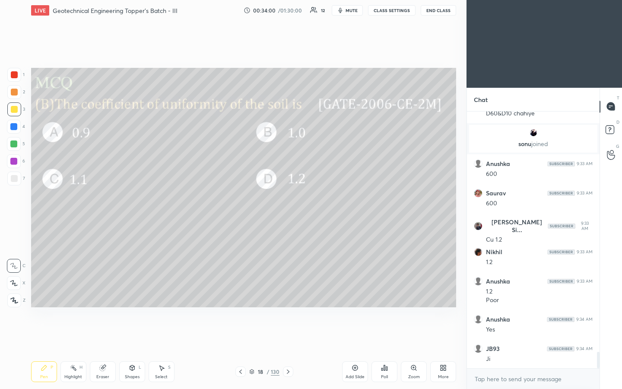
scroll to position [3754, 0]
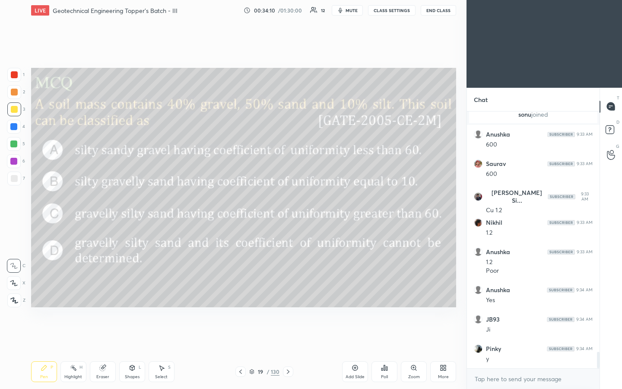
click at [310, 203] on div "Poll" at bounding box center [384, 376] width 7 height 4
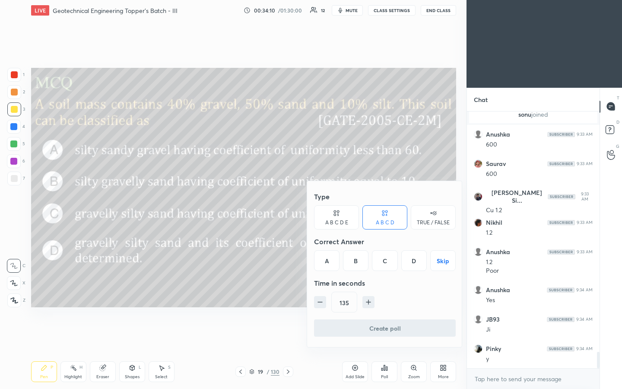
click at [310, 203] on button "Skip" at bounding box center [442, 260] width 25 height 21
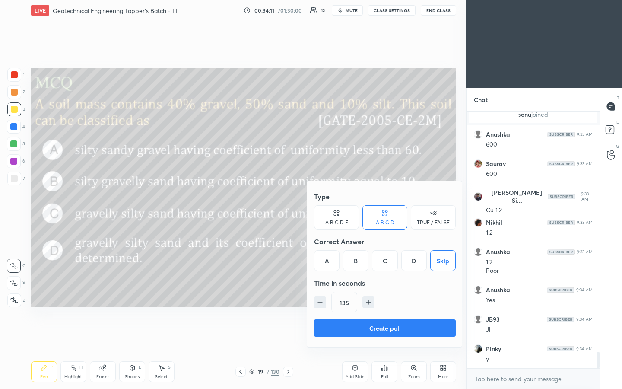
drag, startPoint x: 365, startPoint y: 327, endPoint x: 373, endPoint y: 330, distance: 9.0
click at [310, 203] on button "Create poll" at bounding box center [385, 327] width 142 height 17
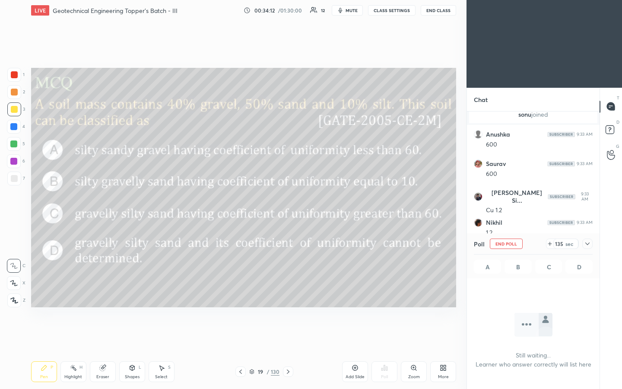
scroll to position [230, 130]
click at [310, 203] on icon at bounding box center [587, 243] width 7 height 7
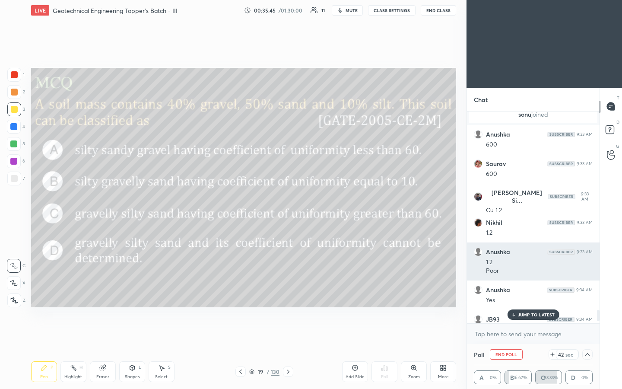
scroll to position [3799, 0]
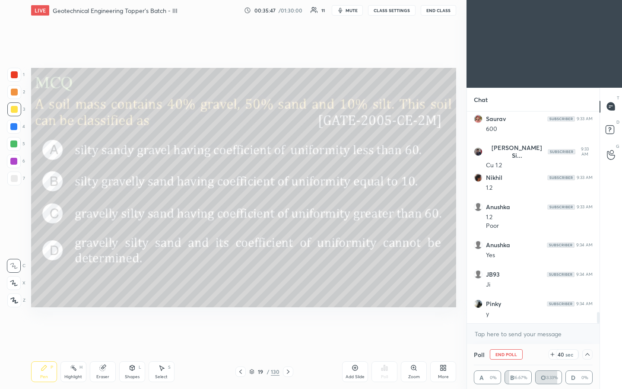
click at [310, 203] on icon at bounding box center [587, 354] width 7 height 7
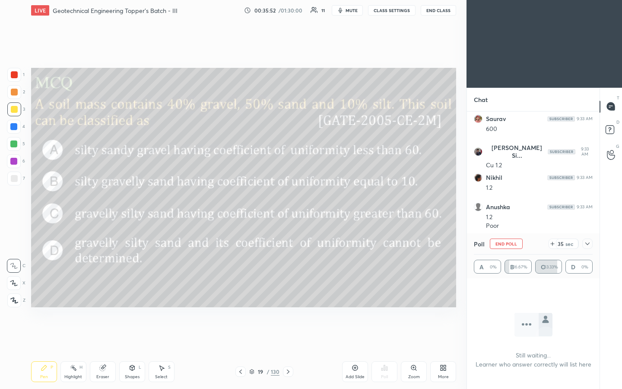
click at [310, 203] on icon at bounding box center [587, 243] width 7 height 7
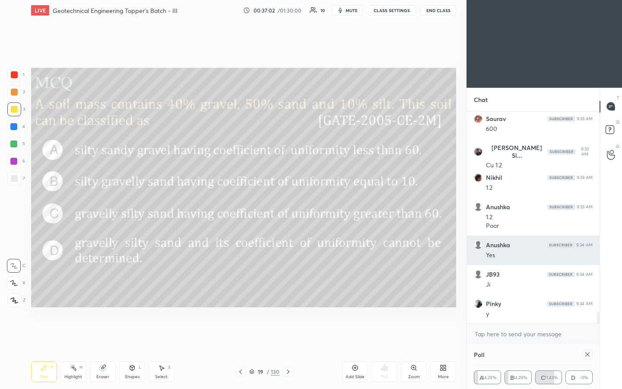
scroll to position [3829, 0]
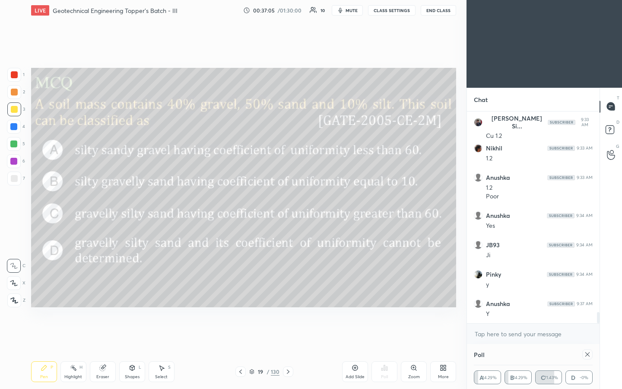
click at [310, 203] on div "Add Slide" at bounding box center [355, 371] width 26 height 21
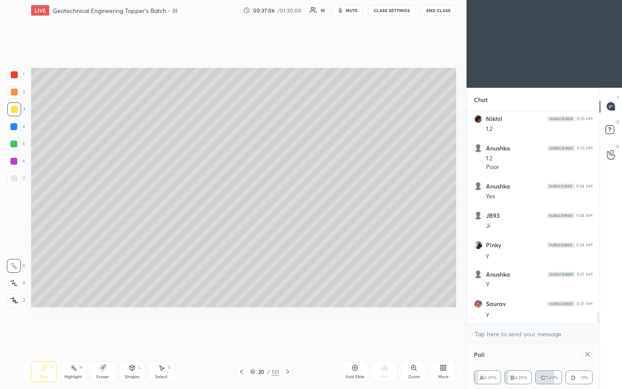
drag, startPoint x: 143, startPoint y: 372, endPoint x: 143, endPoint y: 364, distance: 8.2
click at [143, 203] on div "Shapes L" at bounding box center [132, 371] width 26 height 21
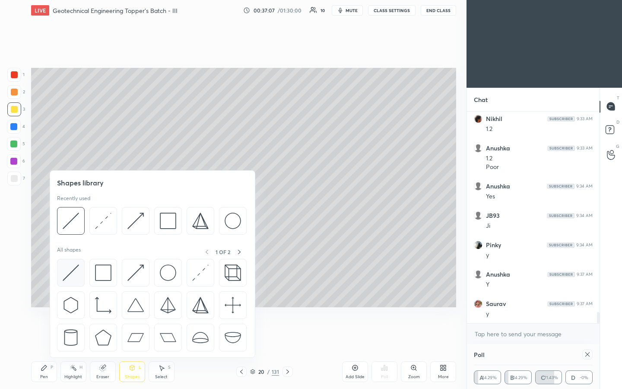
click at [68, 203] on div at bounding box center [71, 273] width 28 height 28
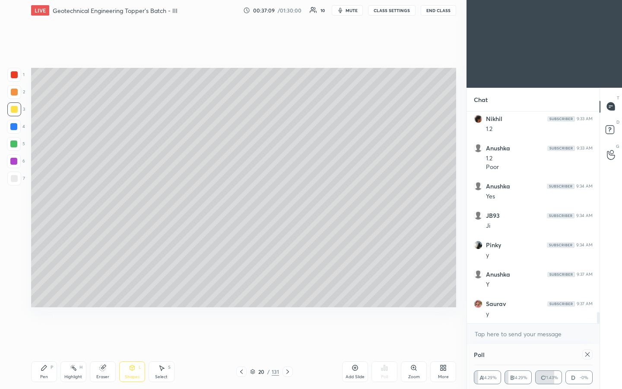
drag, startPoint x: 44, startPoint y: 370, endPoint x: 49, endPoint y: 347, distance: 23.6
click at [44, 203] on icon at bounding box center [44, 367] width 7 height 7
click at [135, 203] on div "Shapes L" at bounding box center [132, 371] width 26 height 21
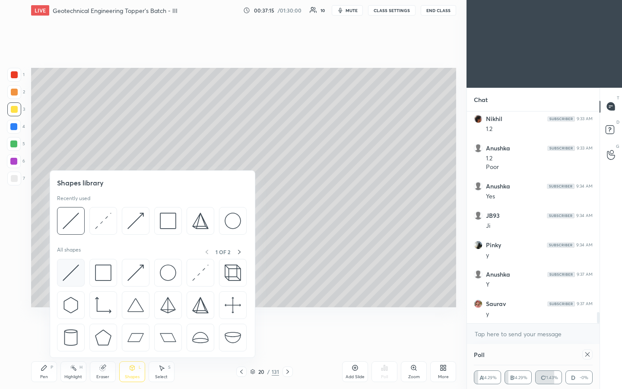
click at [65, 203] on img at bounding box center [71, 272] width 16 height 16
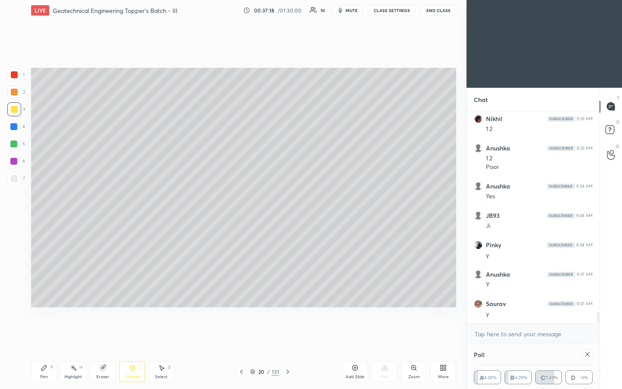
click at [41, 203] on div "Pen P" at bounding box center [44, 371] width 26 height 21
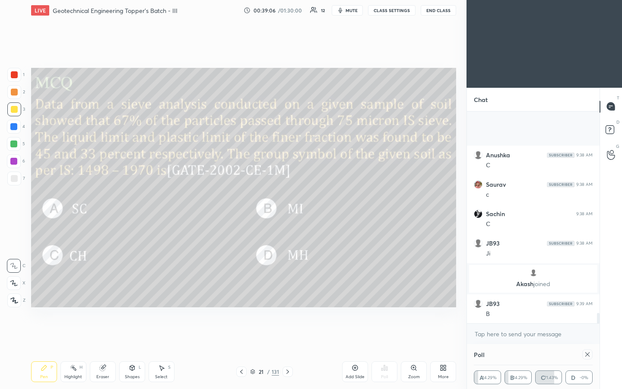
scroll to position [4114, 0]
click at [310, 203] on div at bounding box center [587, 354] width 10 height 10
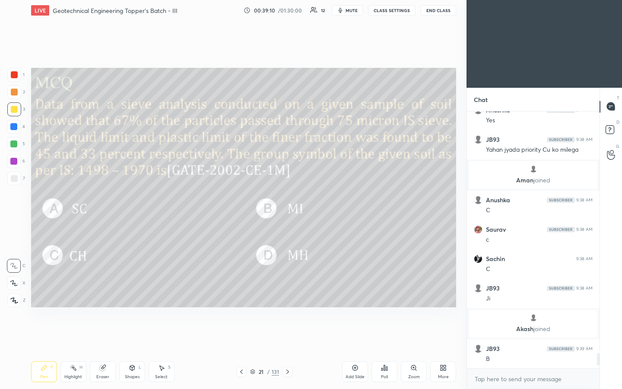
scroll to position [4070, 0]
click at [310, 203] on icon at bounding box center [382, 369] width 1 height 2
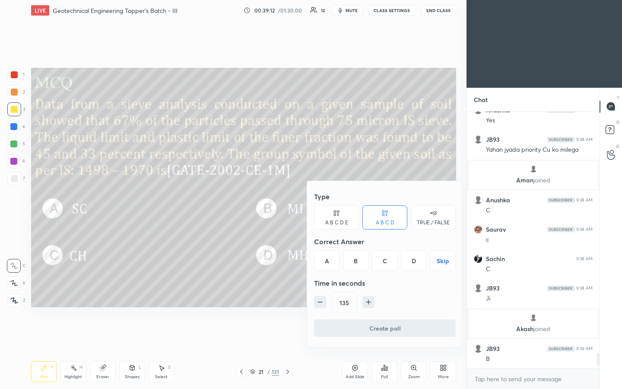
click at [310, 203] on button "Skip" at bounding box center [442, 260] width 25 height 21
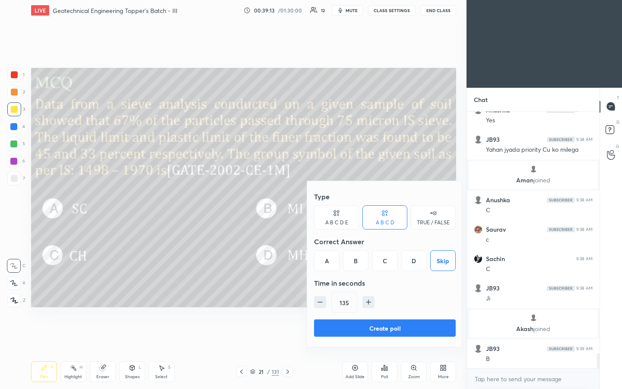
scroll to position [4099, 0]
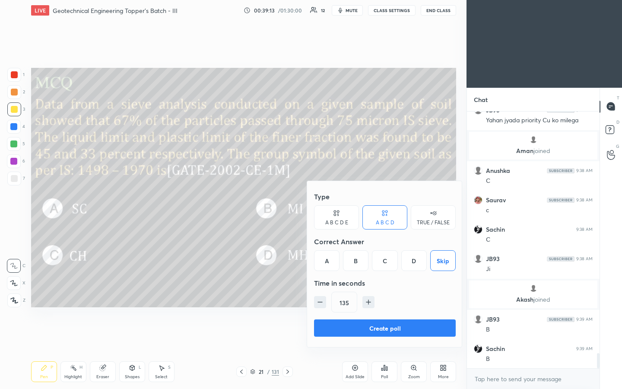
click at [310, 203] on button "Create poll" at bounding box center [385, 327] width 142 height 17
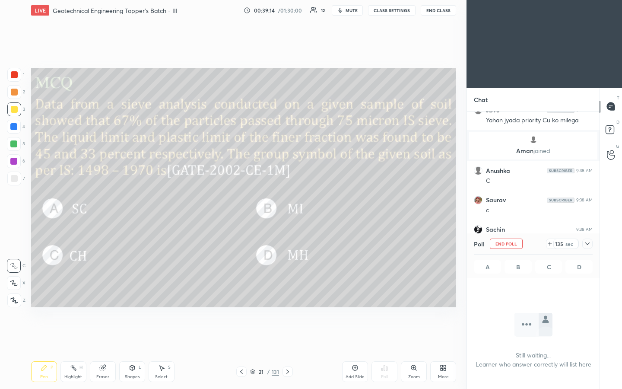
scroll to position [230, 130]
click at [310, 203] on div "Poll End Poll 134 sec" at bounding box center [533, 243] width 119 height 21
click at [310, 203] on icon at bounding box center [587, 243] width 7 height 7
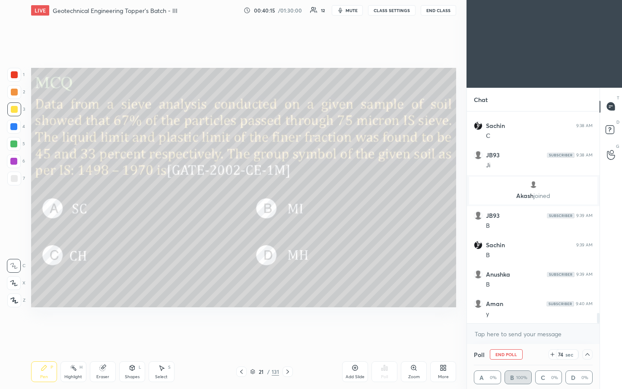
scroll to position [4232, 0]
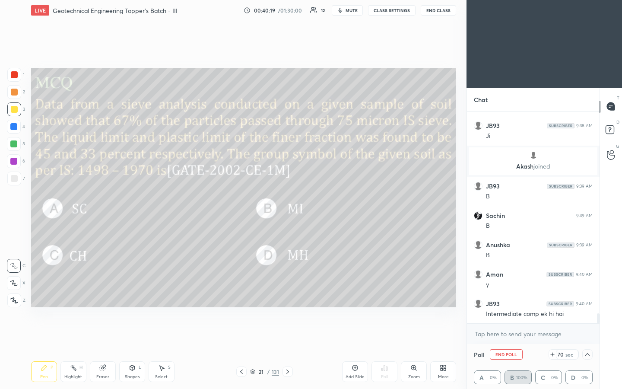
click at [310, 203] on button "End Poll" at bounding box center [506, 354] width 33 height 10
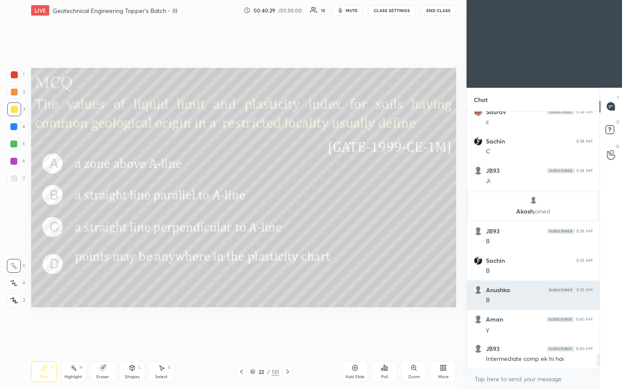
scroll to position [236, 130]
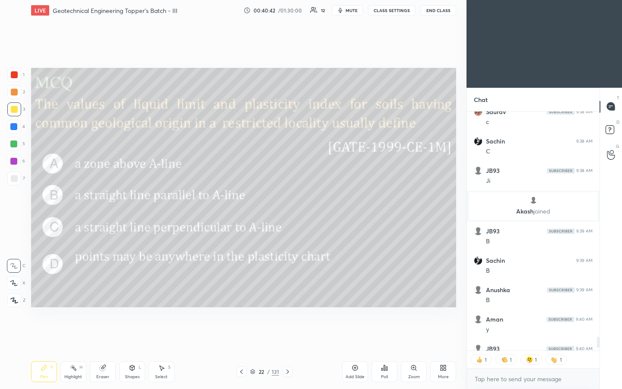
click at [310, 203] on icon at bounding box center [384, 367] width 1 height 5
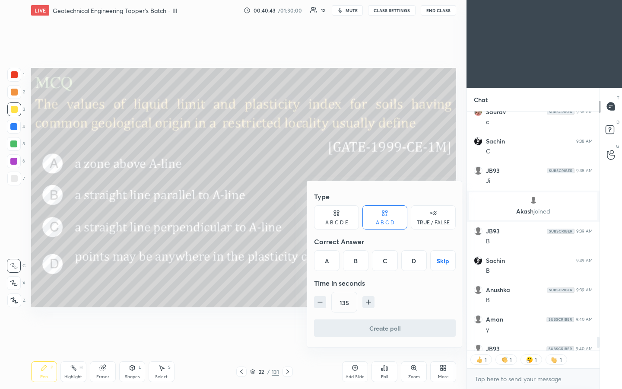
drag, startPoint x: 445, startPoint y: 257, endPoint x: 435, endPoint y: 266, distance: 13.2
click at [310, 203] on button "Skip" at bounding box center [442, 260] width 25 height 21
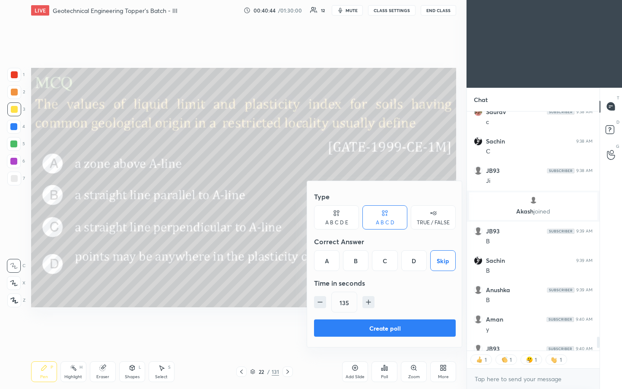
click at [310, 203] on button "Create poll" at bounding box center [385, 327] width 142 height 17
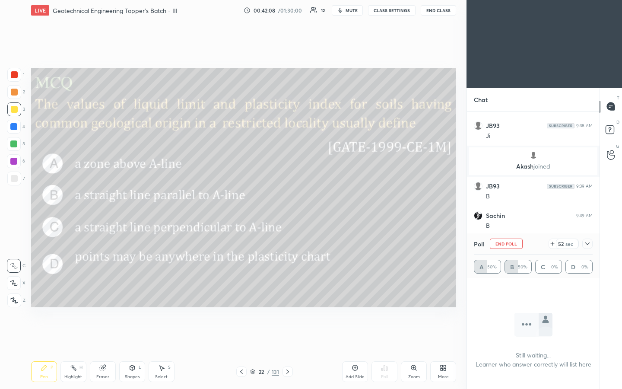
scroll to position [191, 130]
click at [134, 203] on div "Shapes L" at bounding box center [132, 371] width 26 height 21
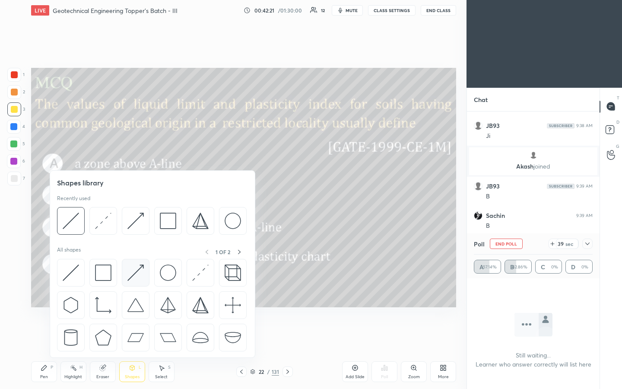
click at [138, 203] on img at bounding box center [135, 272] width 16 height 16
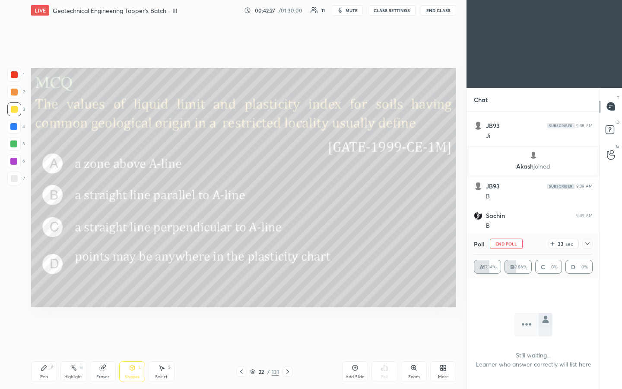
click at [127, 203] on div "Shapes L" at bounding box center [132, 371] width 26 height 21
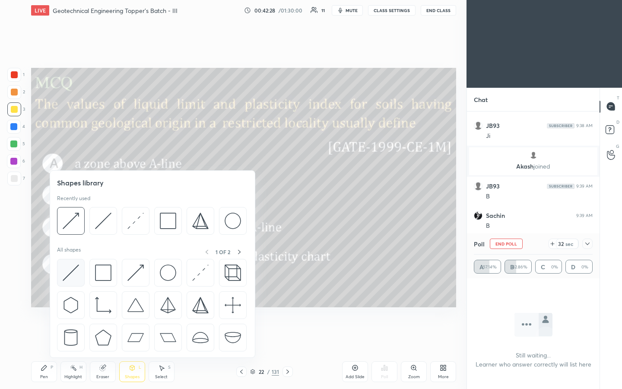
click at [72, 203] on img at bounding box center [71, 272] width 16 height 16
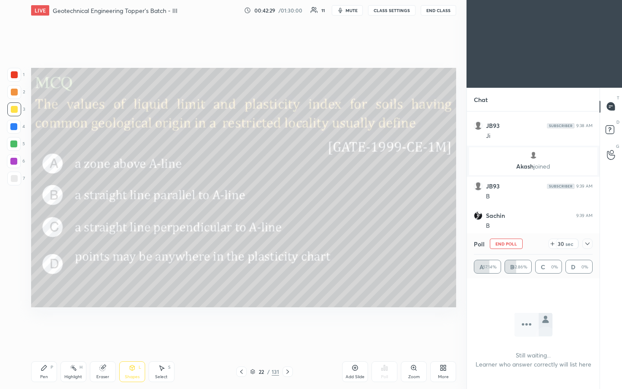
click at [18, 94] on div at bounding box center [14, 92] width 14 height 14
click at [310, 203] on button "End Poll" at bounding box center [506, 243] width 33 height 10
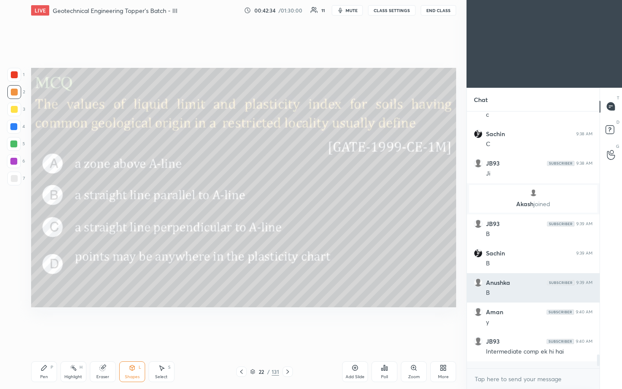
scroll to position [3, 3]
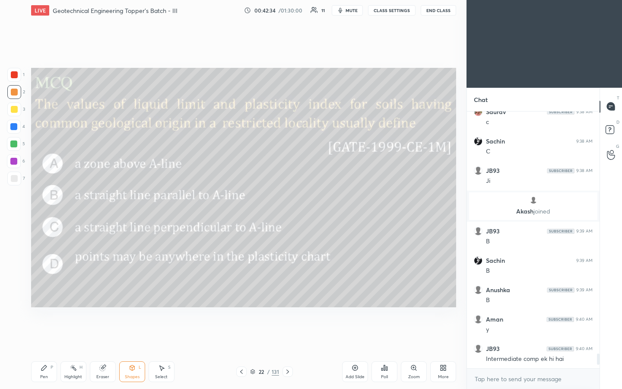
click at [126, 203] on div "Shapes" at bounding box center [132, 376] width 15 height 4
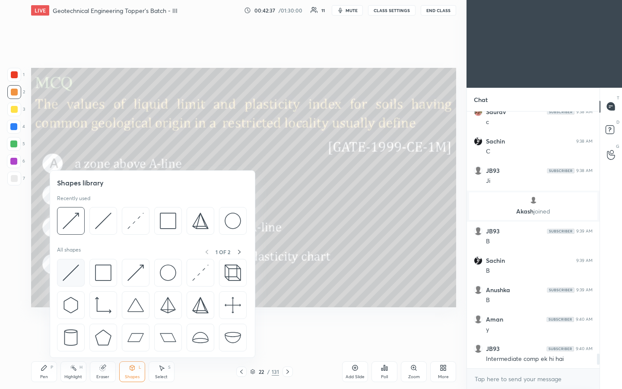
click at [63, 203] on img at bounding box center [71, 272] width 16 height 16
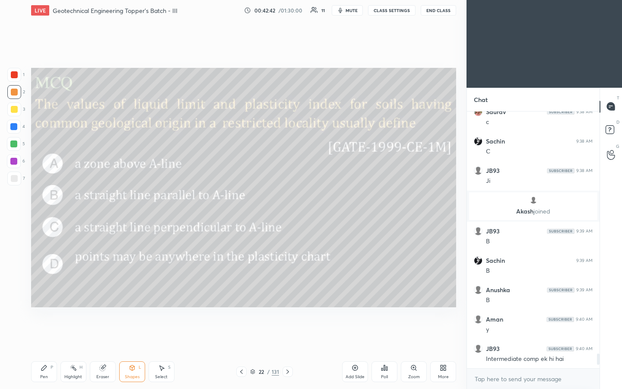
click at [23, 203] on div "1 2 3 4 5 6 7 C X Z C X Z E E Erase all H H LIVE Geotechnical Engineering Toppe…" at bounding box center [230, 194] width 460 height 389
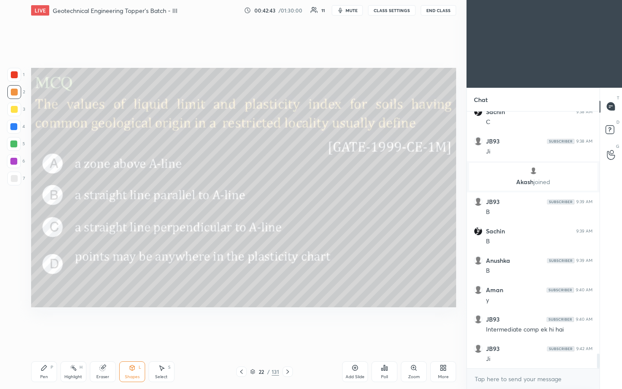
scroll to position [4246, 0]
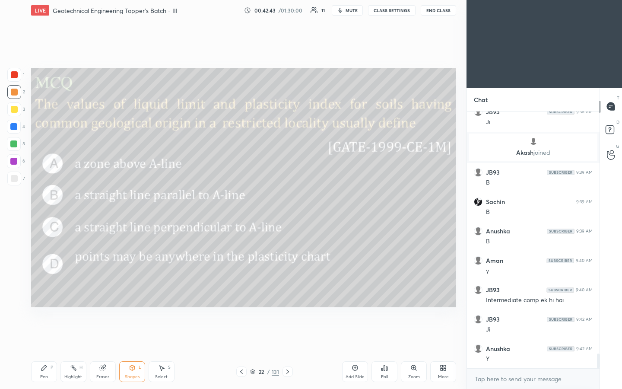
drag, startPoint x: 47, startPoint y: 371, endPoint x: 53, endPoint y: 363, distance: 9.8
click at [47, 203] on div "Pen P" at bounding box center [44, 371] width 26 height 21
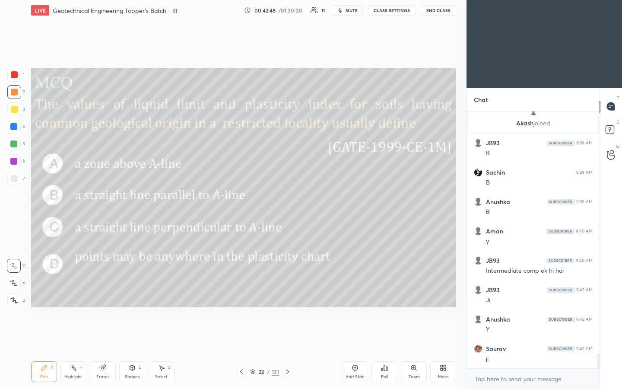
click at [142, 203] on div "Shapes L" at bounding box center [132, 371] width 26 height 21
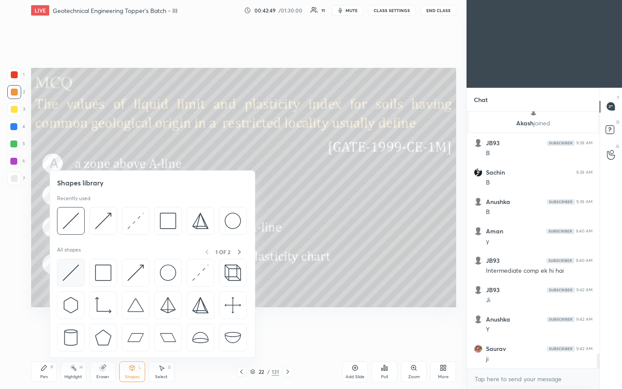
click at [80, 203] on div at bounding box center [71, 273] width 28 height 28
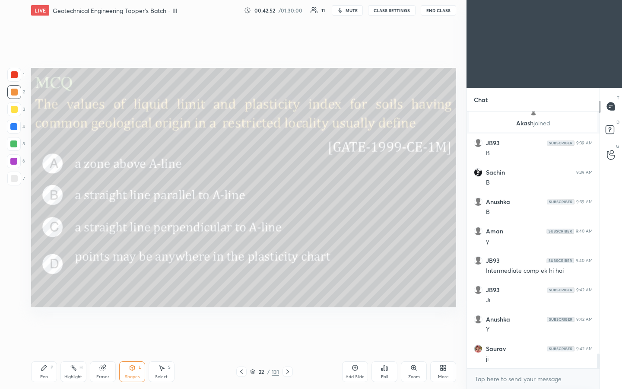
click at [51, 203] on div "Pen P" at bounding box center [44, 371] width 26 height 21
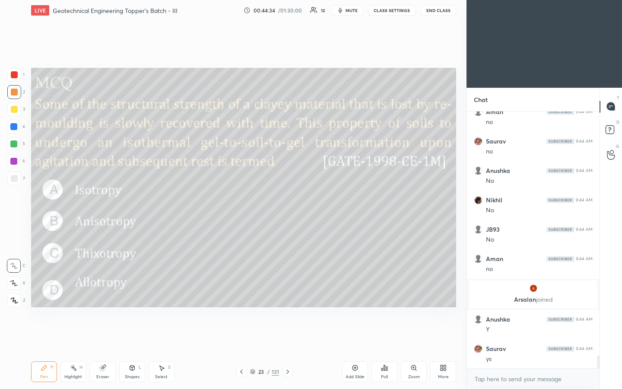
scroll to position [4833, 0]
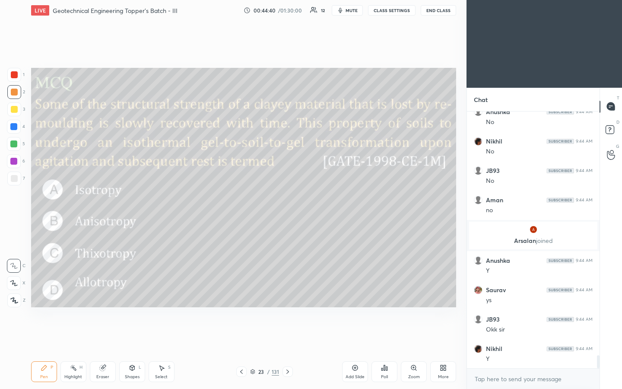
click at [310, 203] on div "Poll" at bounding box center [384, 371] width 26 height 21
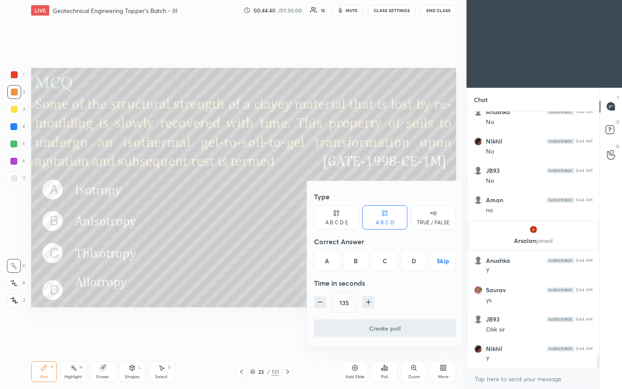
drag, startPoint x: 442, startPoint y: 260, endPoint x: 435, endPoint y: 261, distance: 7.5
click at [310, 203] on button "Skip" at bounding box center [442, 260] width 25 height 21
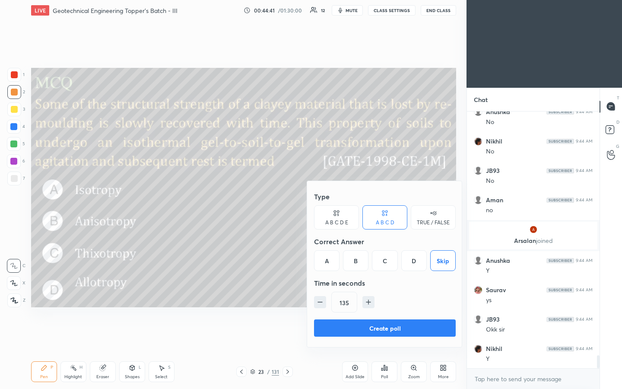
click at [310, 203] on icon "button" at bounding box center [320, 302] width 9 height 9
type input "75"
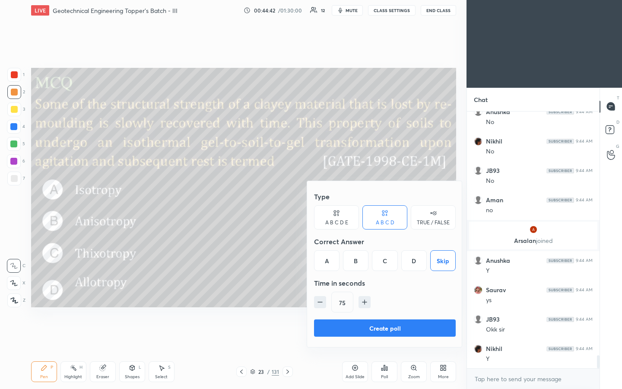
click at [310, 203] on button "Create poll" at bounding box center [385, 327] width 142 height 17
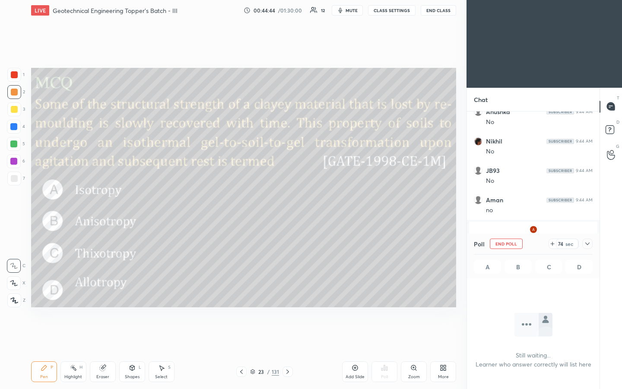
scroll to position [4907, 0]
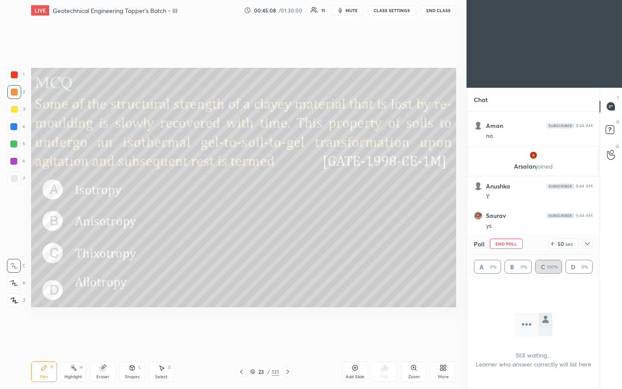
click at [310, 203] on icon at bounding box center [587, 243] width 7 height 7
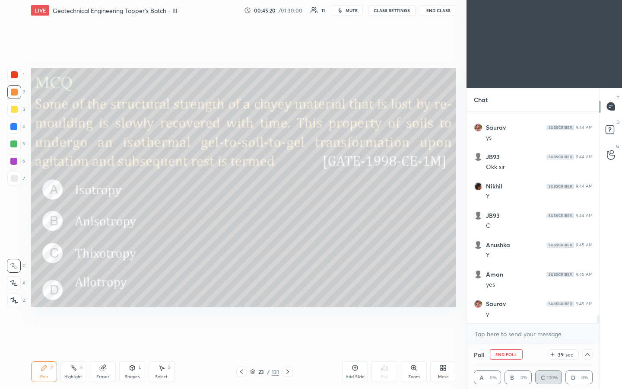
scroll to position [5025, 0]
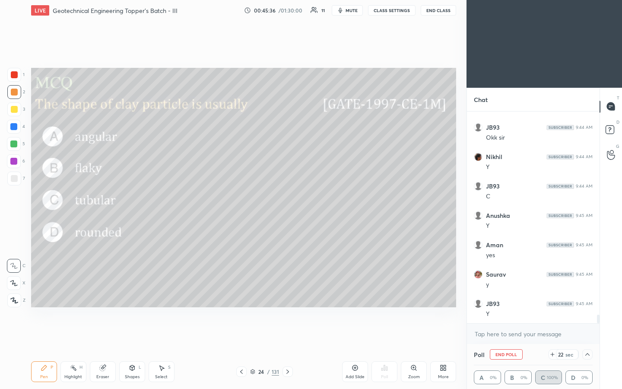
click at [310, 203] on button "End Poll" at bounding box center [506, 354] width 33 height 10
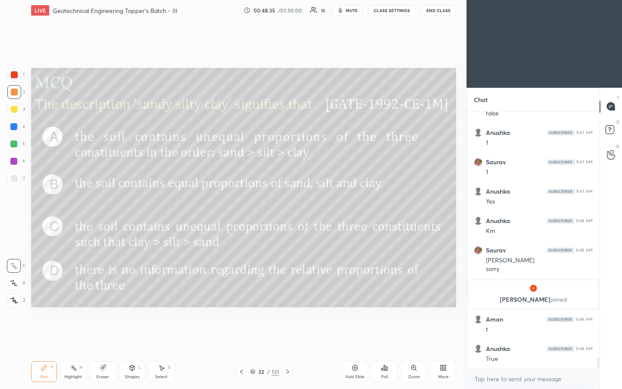
scroll to position [5611, 0]
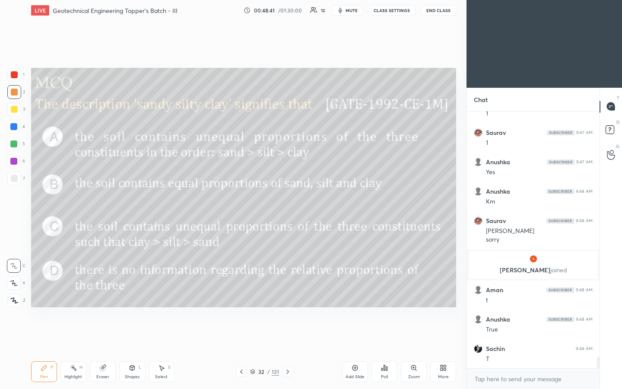
click at [310, 203] on div "Poll" at bounding box center [384, 371] width 26 height 21
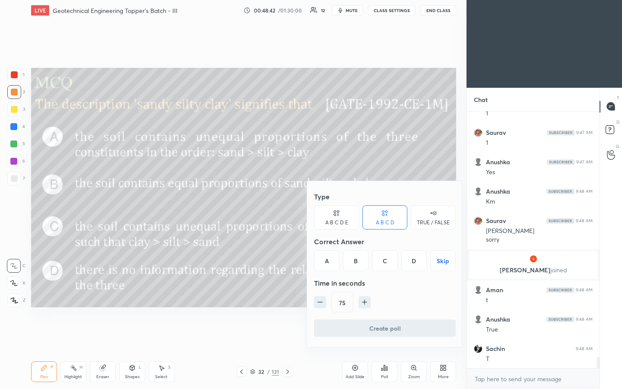
click at [310, 203] on button "Skip" at bounding box center [442, 260] width 25 height 21
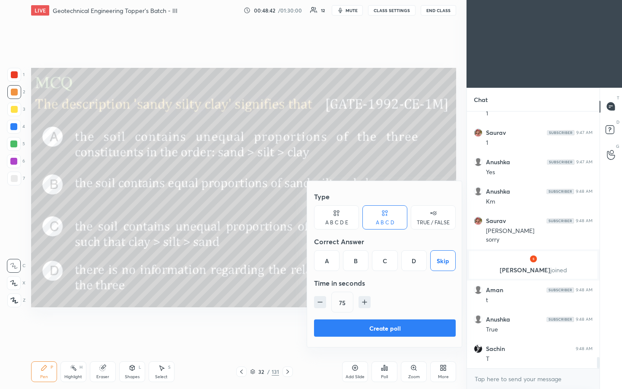
click at [310, 203] on button "Create poll" at bounding box center [385, 327] width 142 height 17
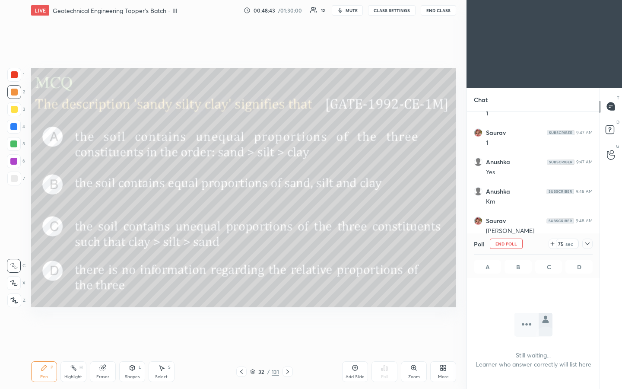
scroll to position [230, 130]
click at [310, 203] on icon at bounding box center [587, 243] width 7 height 7
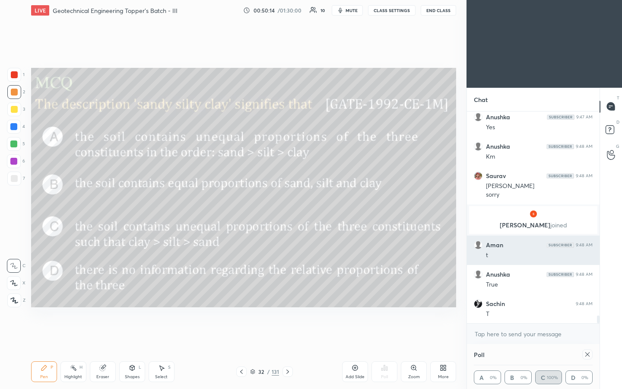
scroll to position [5686, 0]
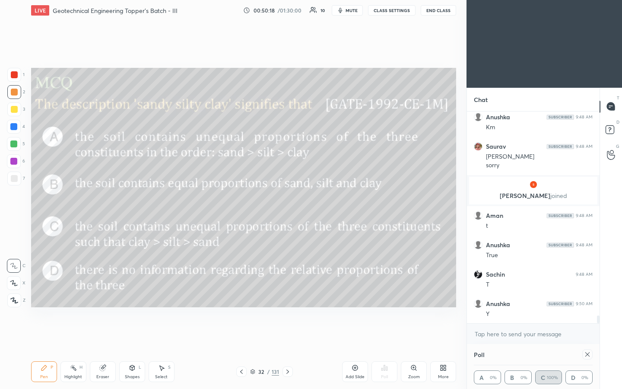
click at [310, 203] on div at bounding box center [587, 354] width 10 height 10
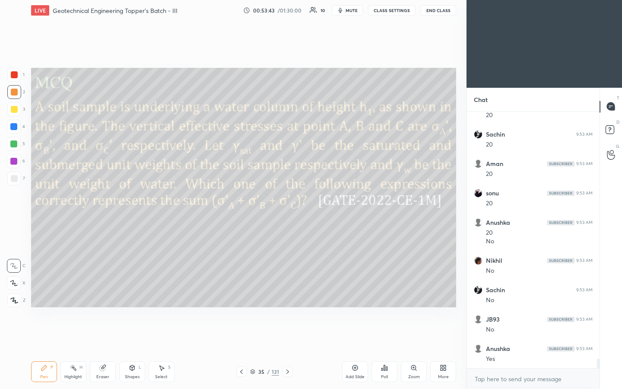
scroll to position [6736, 0]
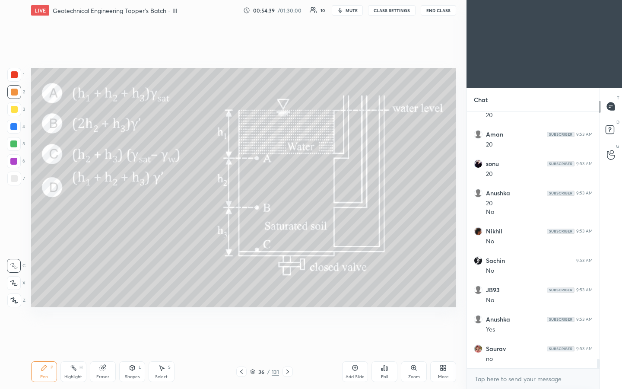
click at [310, 203] on div "Poll" at bounding box center [384, 376] width 7 height 4
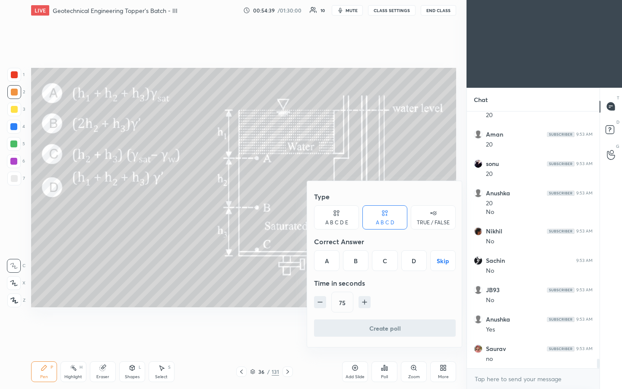
click at [310, 203] on button "Skip" at bounding box center [442, 260] width 25 height 21
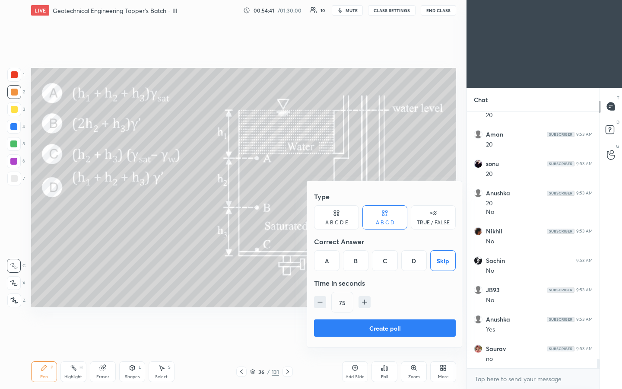
click at [310, 203] on icon "button" at bounding box center [364, 302] width 9 height 9
click at [310, 203] on icon "button" at bounding box center [368, 302] width 9 height 9
type input "120"
click at [310, 203] on button "Create poll" at bounding box center [385, 327] width 142 height 17
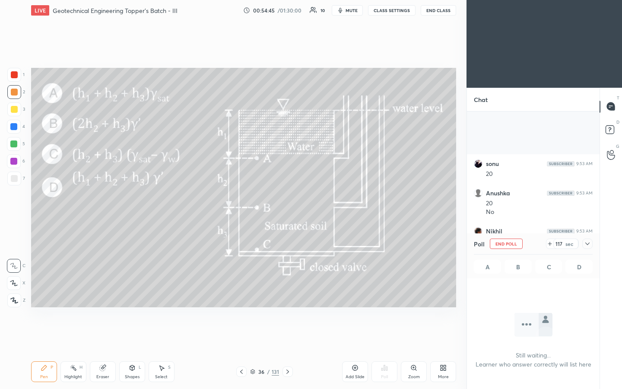
scroll to position [6810, 0]
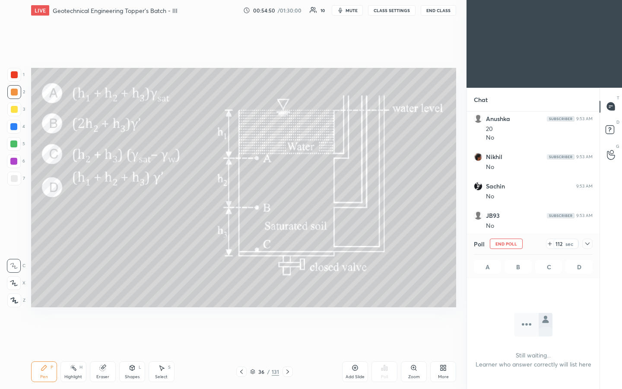
click at [310, 203] on icon at bounding box center [587, 243] width 7 height 7
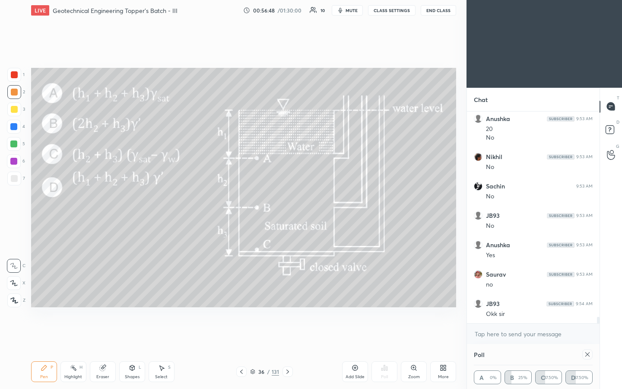
click at [16, 179] on div at bounding box center [14, 178] width 7 height 7
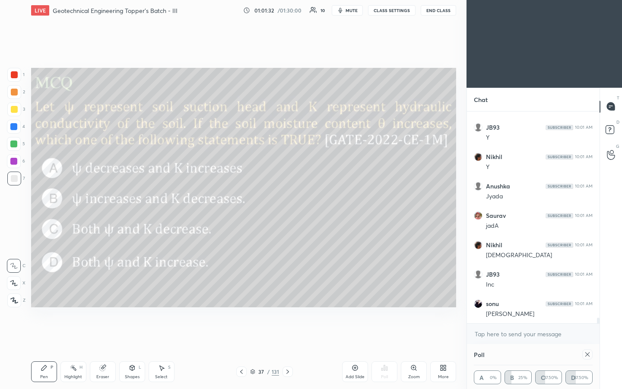
scroll to position [8023, 0]
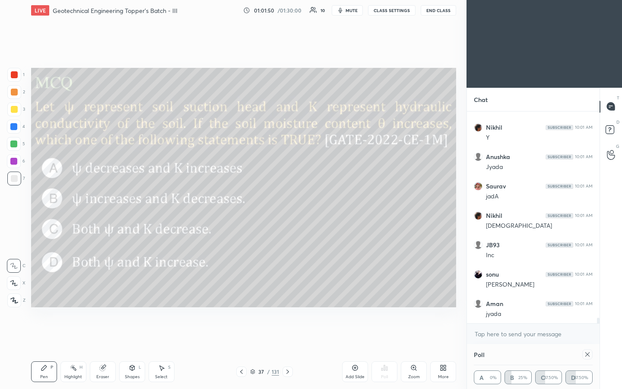
click at [14, 111] on div at bounding box center [14, 109] width 7 height 7
click at [16, 180] on div at bounding box center [14, 178] width 7 height 7
click at [135, 203] on icon at bounding box center [132, 367] width 7 height 7
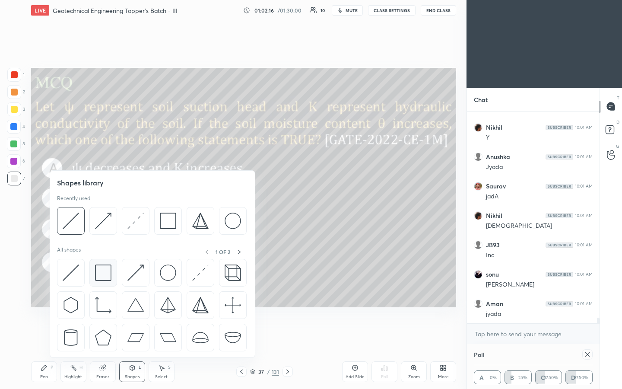
click at [98, 203] on img at bounding box center [103, 272] width 16 height 16
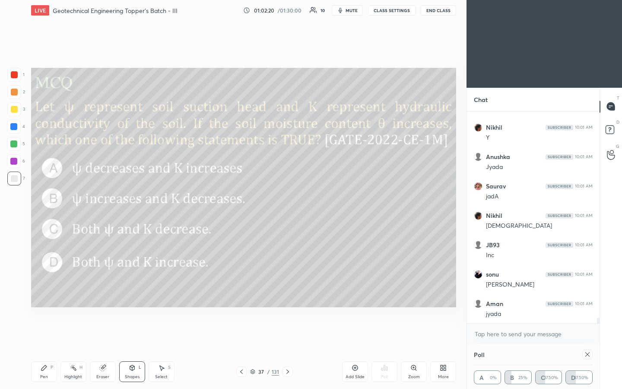
click at [45, 203] on div "Pen" at bounding box center [44, 376] width 8 height 4
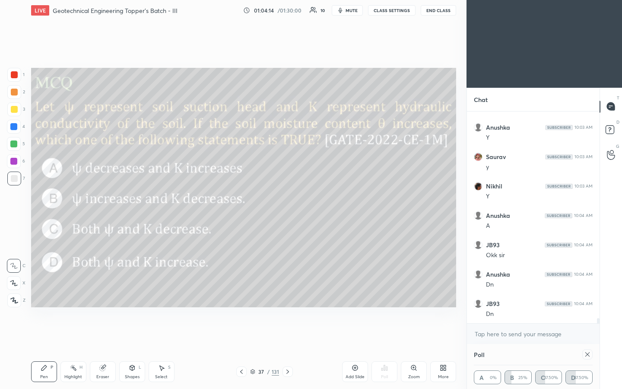
click at [310, 203] on icon at bounding box center [587, 354] width 7 height 7
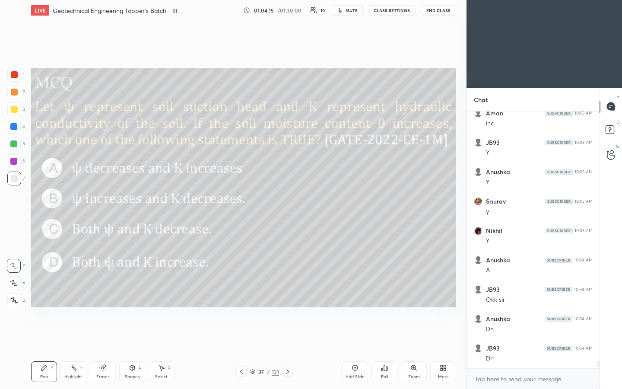
scroll to position [8242, 0]
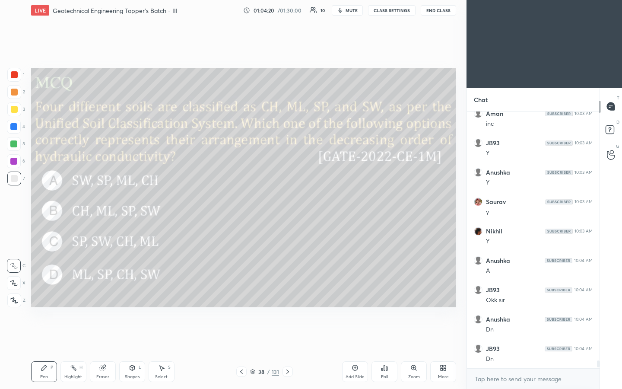
click at [310, 203] on div "Poll" at bounding box center [384, 371] width 26 height 21
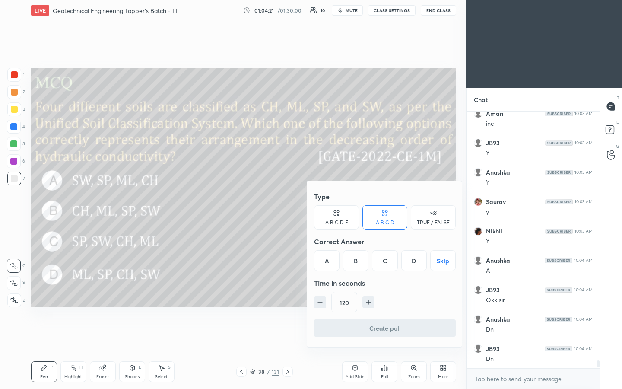
click at [310, 203] on button "Skip" at bounding box center [442, 260] width 25 height 21
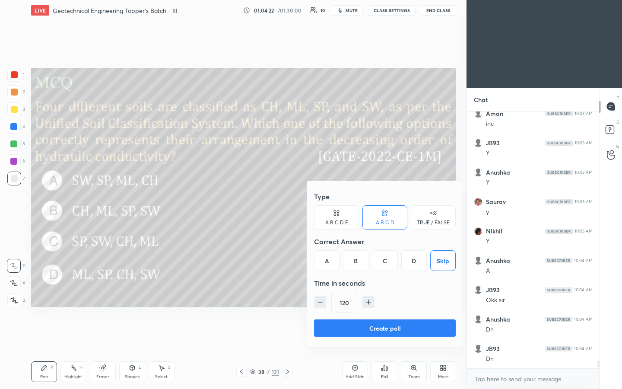
click at [310, 203] on button "Create poll" at bounding box center [385, 327] width 142 height 17
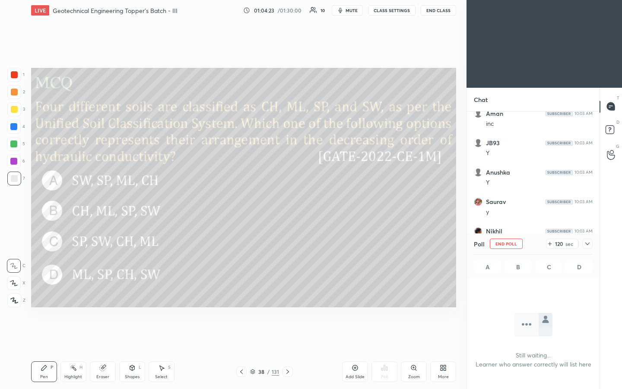
scroll to position [230, 130]
click at [310, 203] on div at bounding box center [587, 243] width 10 height 10
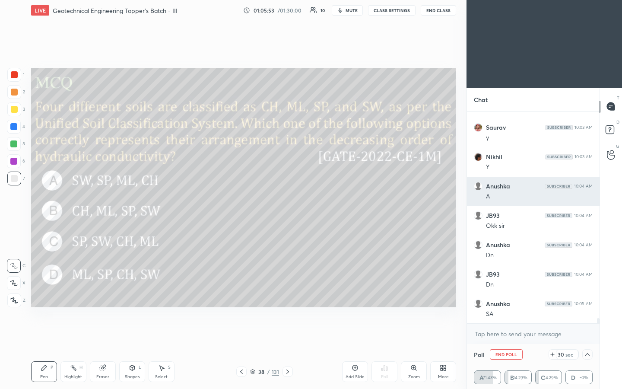
scroll to position [8346, 0]
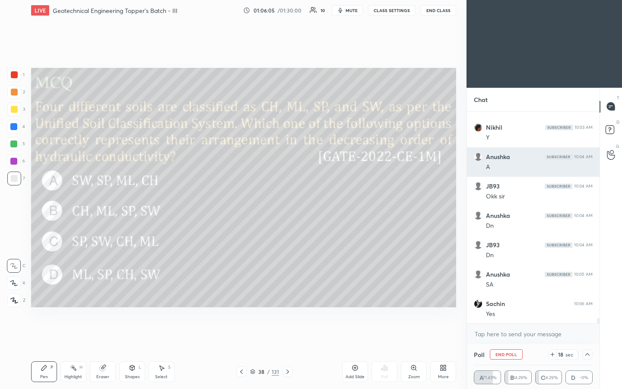
click at [310, 203] on div "Dn" at bounding box center [539, 255] width 107 height 9
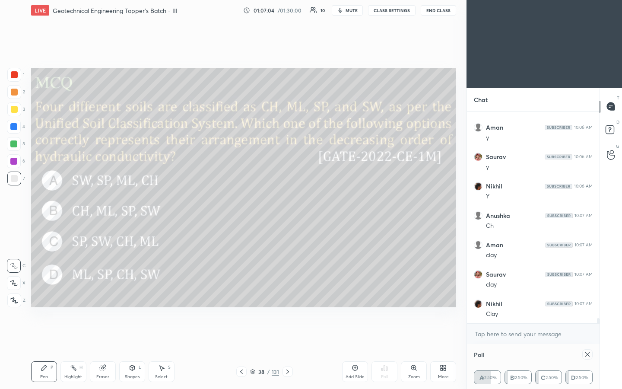
scroll to position [8698, 0]
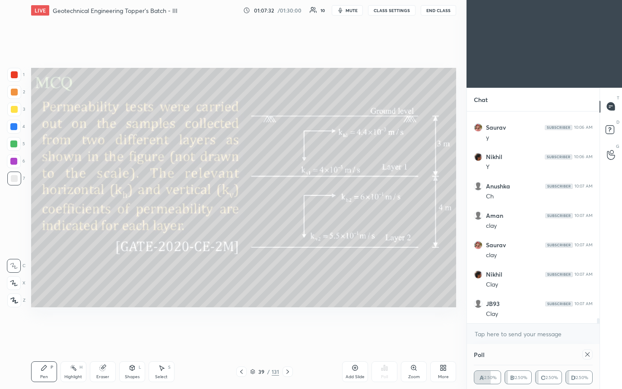
click at [310, 203] on icon at bounding box center [587, 354] width 4 height 4
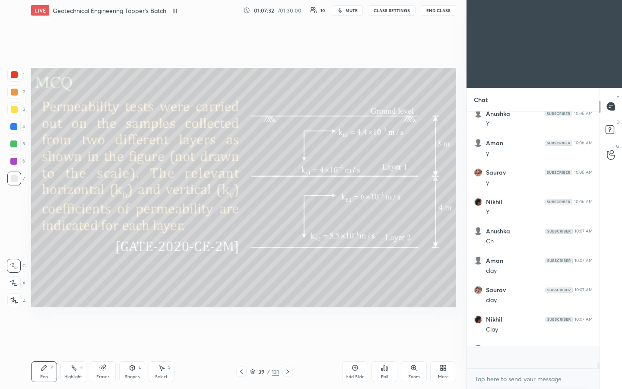
scroll to position [3, 3]
click at [310, 203] on div "Poll" at bounding box center [384, 371] width 26 height 21
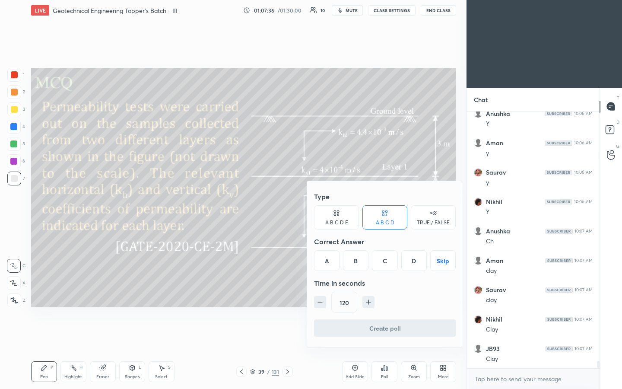
click at [310, 203] on button "Skip" at bounding box center [442, 260] width 25 height 21
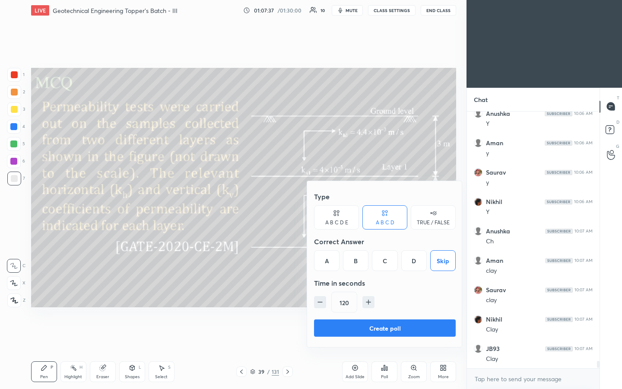
click at [310, 203] on icon "button" at bounding box center [368, 302] width 9 height 9
type input "150"
click at [310, 203] on button "Create poll" at bounding box center [385, 327] width 142 height 17
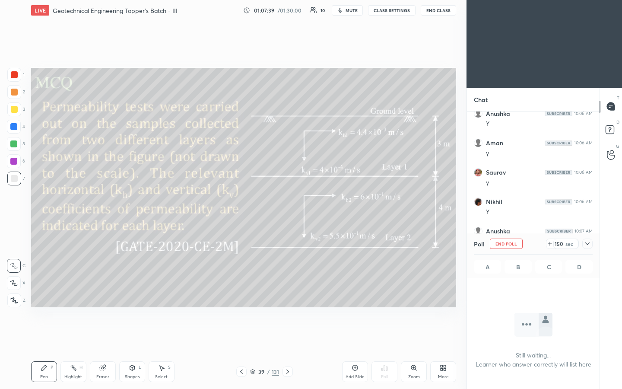
scroll to position [230, 130]
click at [310, 203] on icon at bounding box center [549, 243] width 7 height 7
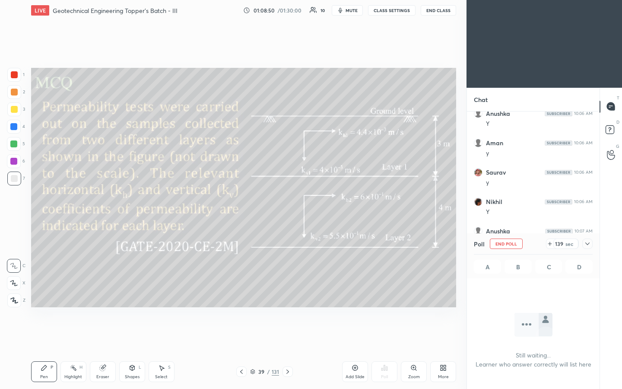
click at [310, 203] on div at bounding box center [587, 243] width 10 height 10
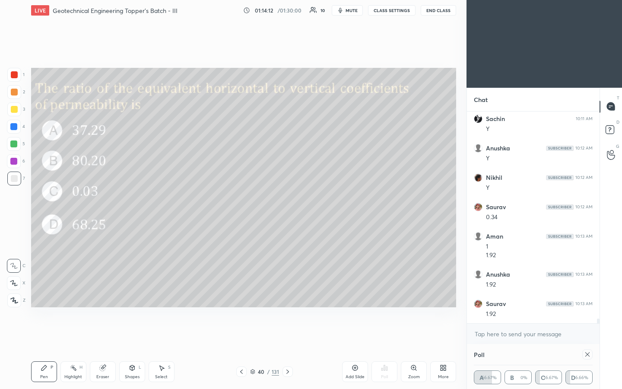
scroll to position [9030, 0]
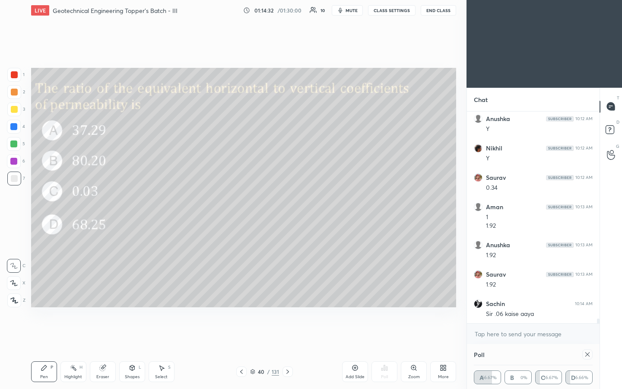
drag, startPoint x: 106, startPoint y: 368, endPoint x: 128, endPoint y: 334, distance: 40.5
click at [106, 203] on div "Eraser" at bounding box center [103, 371] width 26 height 21
click at [41, 203] on div "Pen P" at bounding box center [44, 371] width 26 height 21
drag, startPoint x: 108, startPoint y: 370, endPoint x: 149, endPoint y: 335, distance: 53.6
click at [109, 203] on div "Eraser" at bounding box center [103, 371] width 26 height 21
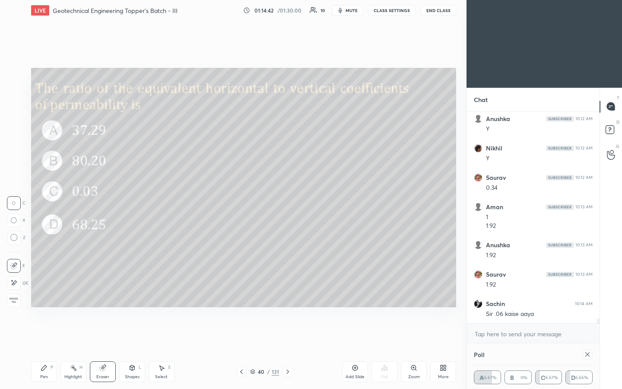
click at [35, 203] on div "Pen P" at bounding box center [44, 371] width 26 height 21
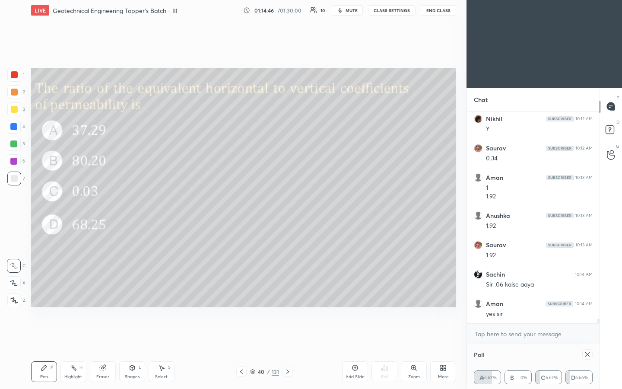
click at [105, 203] on icon at bounding box center [102, 367] width 7 height 7
drag, startPoint x: 13, startPoint y: 280, endPoint x: 29, endPoint y: 270, distance: 19.0
click at [15, 203] on icon at bounding box center [13, 282] width 7 height 7
click at [47, 203] on icon at bounding box center [44, 367] width 7 height 7
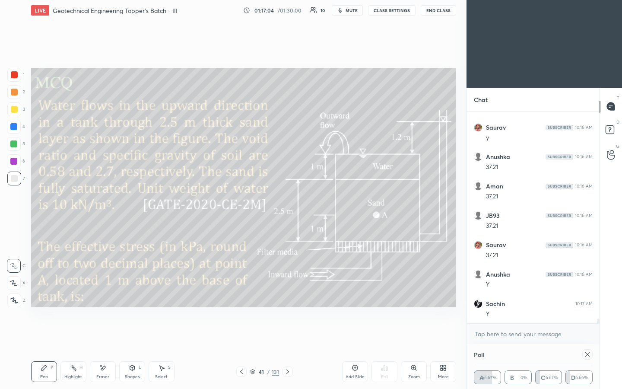
scroll to position [9471, 0]
click at [130, 203] on div "Shapes" at bounding box center [132, 376] width 15 height 4
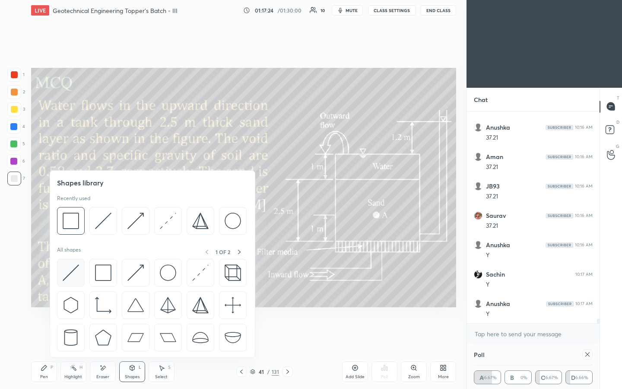
click at [79, 203] on div at bounding box center [71, 273] width 28 height 28
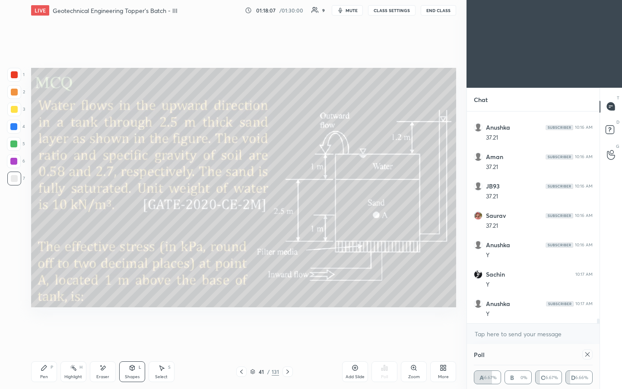
scroll to position [9502, 0]
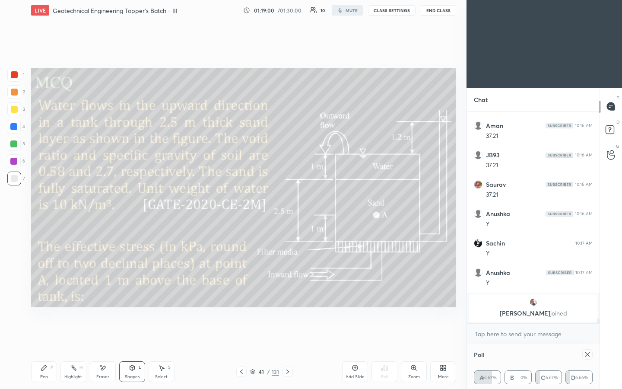
click at [310, 203] on div at bounding box center [587, 354] width 10 height 10
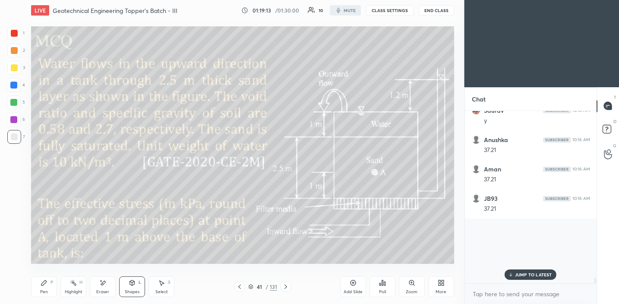
scroll to position [8314, 0]
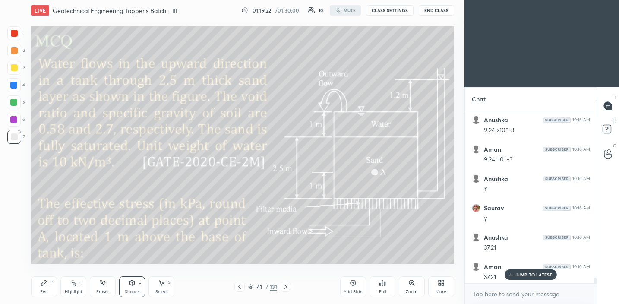
click at [310, 203] on p "JUMP TO LATEST" at bounding box center [534, 274] width 37 height 5
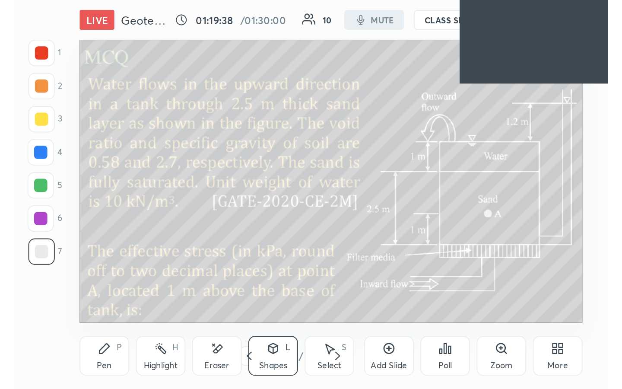
scroll to position [148, 276]
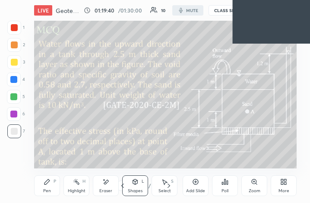
click at [280, 184] on icon at bounding box center [283, 181] width 7 height 7
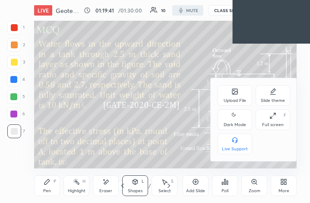
click at [274, 118] on icon at bounding box center [272, 115] width 7 height 7
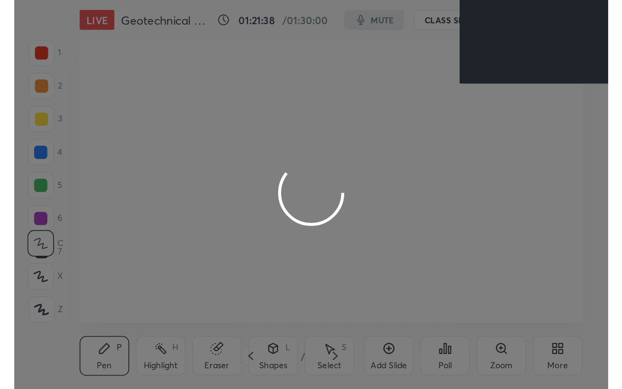
scroll to position [148, 276]
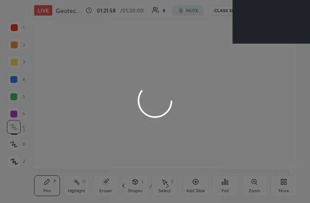
click at [282, 197] on div at bounding box center [155, 101] width 310 height 203
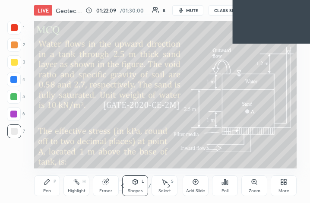
click at [283, 195] on div "More" at bounding box center [284, 185] width 26 height 21
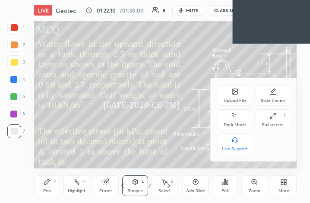
click at [276, 123] on div "Full screen" at bounding box center [273, 125] width 22 height 4
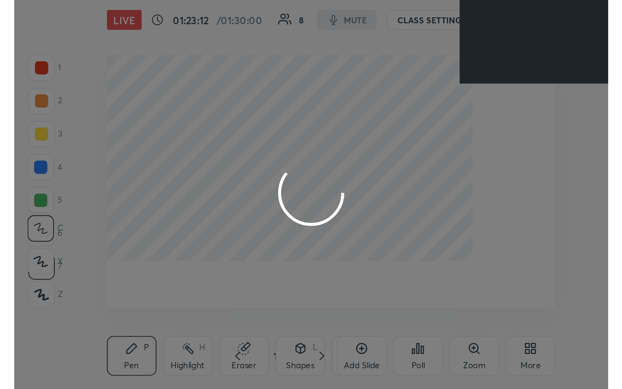
scroll to position [43040, 42912]
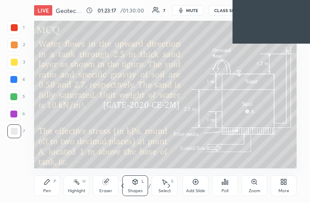
click at [284, 187] on div "More" at bounding box center [284, 185] width 26 height 21
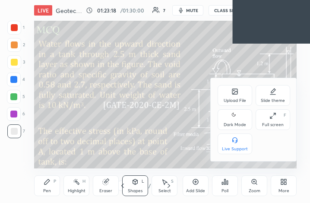
click at [278, 123] on div "Full screen" at bounding box center [273, 125] width 22 height 4
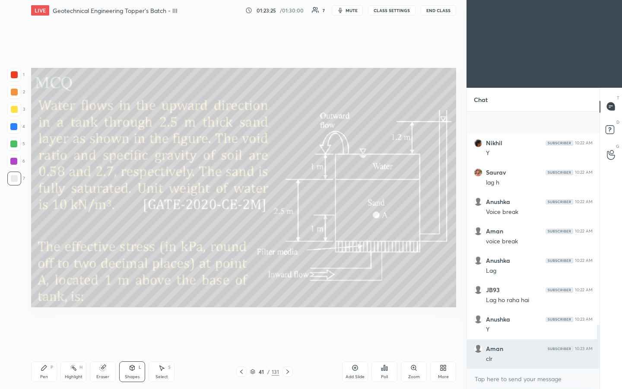
scroll to position [1252, 0]
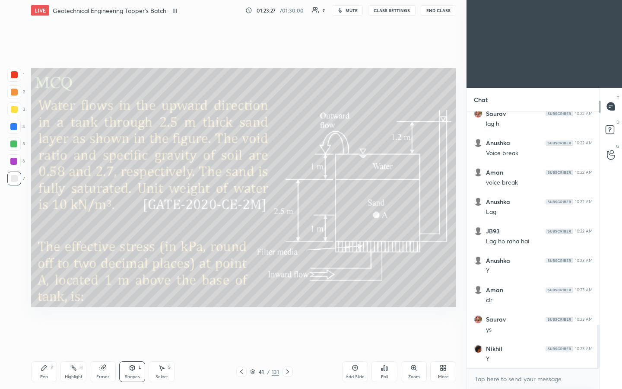
click at [19, 109] on div at bounding box center [14, 109] width 14 height 14
drag, startPoint x: 43, startPoint y: 373, endPoint x: 42, endPoint y: 365, distance: 7.4
click at [43, 203] on div "Pen P" at bounding box center [44, 371] width 26 height 21
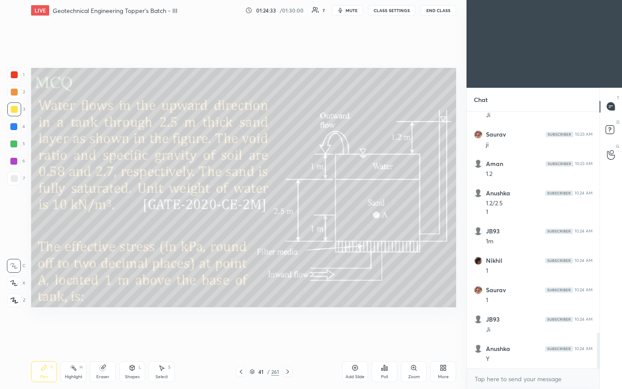
scroll to position [1613, 0]
drag, startPoint x: 353, startPoint y: 370, endPoint x: 354, endPoint y: 363, distance: 7.4
click at [310, 203] on icon at bounding box center [355, 367] width 7 height 7
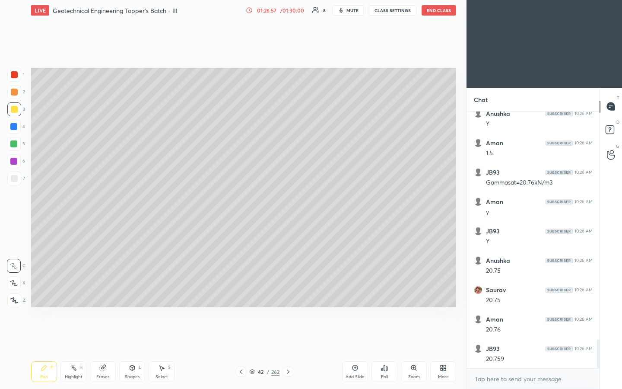
scroll to position [2045, 0]
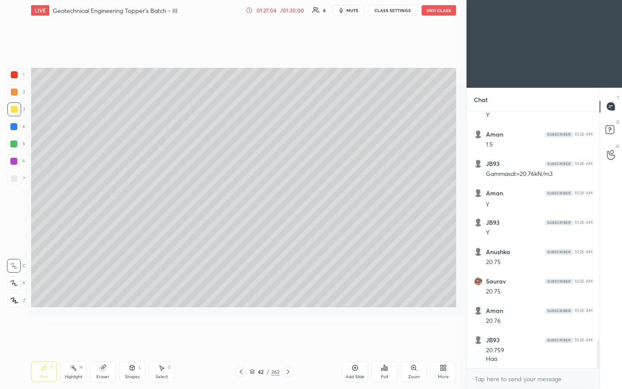
click at [16, 180] on div at bounding box center [14, 178] width 7 height 7
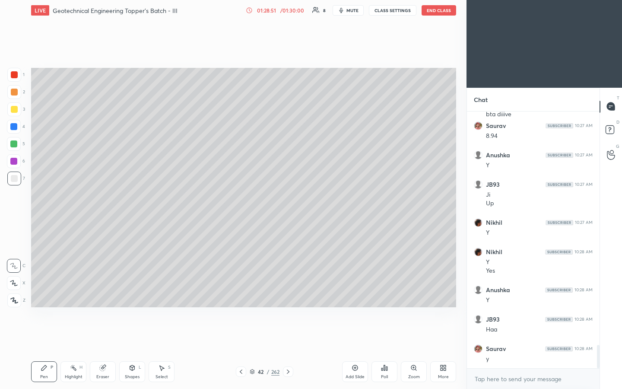
scroll to position [2561, 0]
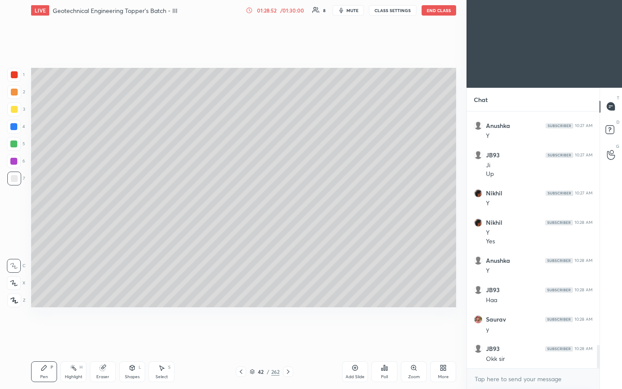
drag, startPoint x: 251, startPoint y: 369, endPoint x: 256, endPoint y: 367, distance: 5.4
click at [252, 203] on icon at bounding box center [252, 371] width 5 height 5
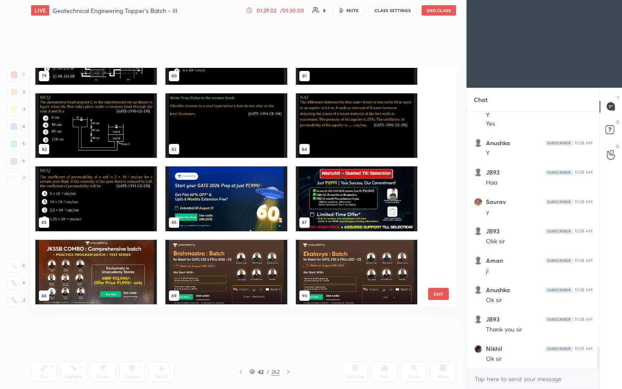
scroll to position [2708, 0]
click at [238, 203] on img "grid" at bounding box center [225, 198] width 121 height 65
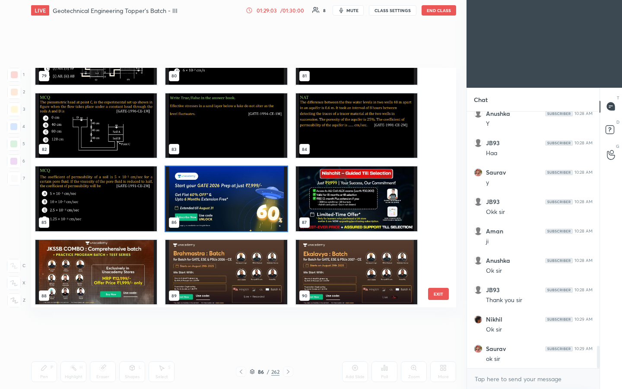
click at [238, 203] on img "grid" at bounding box center [225, 198] width 121 height 65
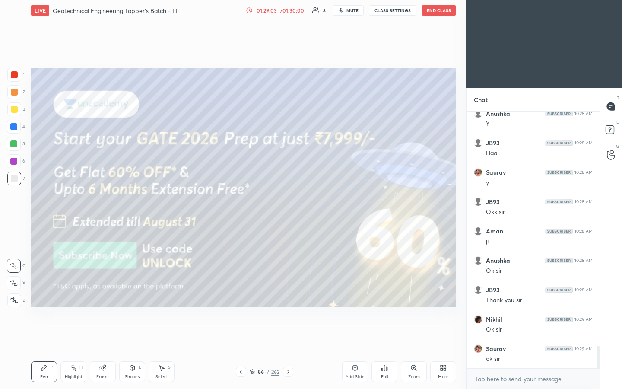
click at [238, 203] on img "grid" at bounding box center [225, 198] width 121 height 65
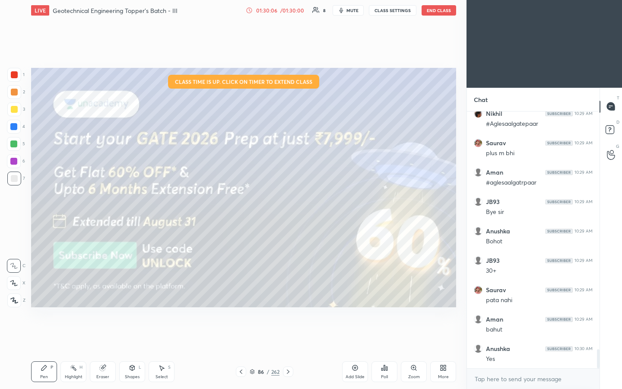
scroll to position [3208, 0]
click at [310, 11] on button "End Class" at bounding box center [439, 10] width 35 height 10
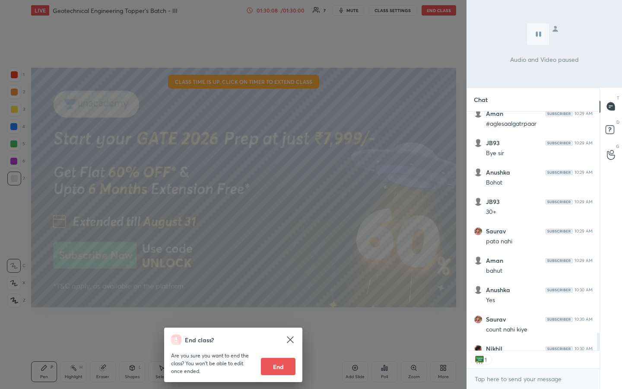
scroll to position [236, 130]
click at [279, 203] on button "End" at bounding box center [278, 366] width 35 height 17
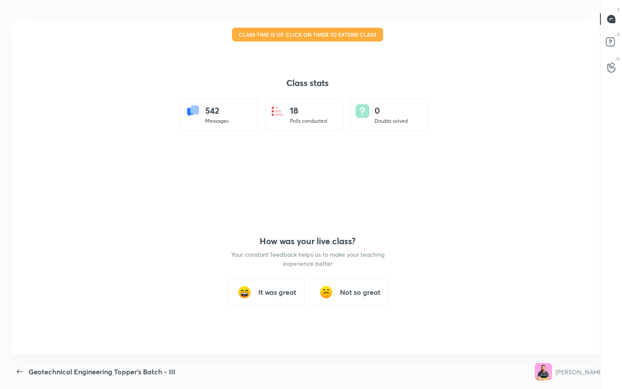
scroll to position [0, 0]
click at [22, 203] on icon "button" at bounding box center [20, 371] width 10 height 10
click at [21, 203] on icon "button" at bounding box center [20, 371] width 10 height 10
click at [17, 203] on icon "button" at bounding box center [20, 371] width 10 height 10
